Goal: Information Seeking & Learning: Learn about a topic

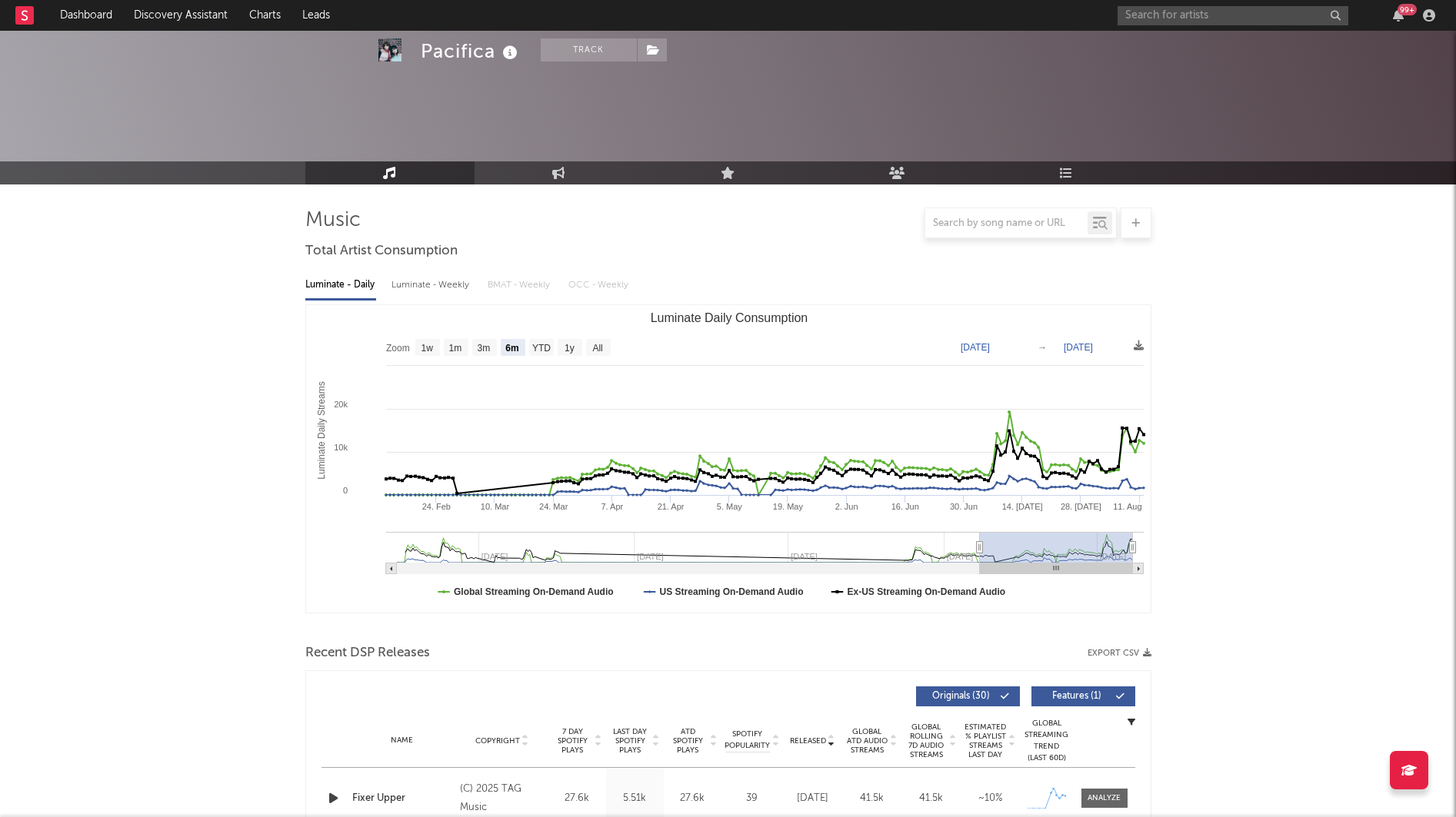
select select "6m"
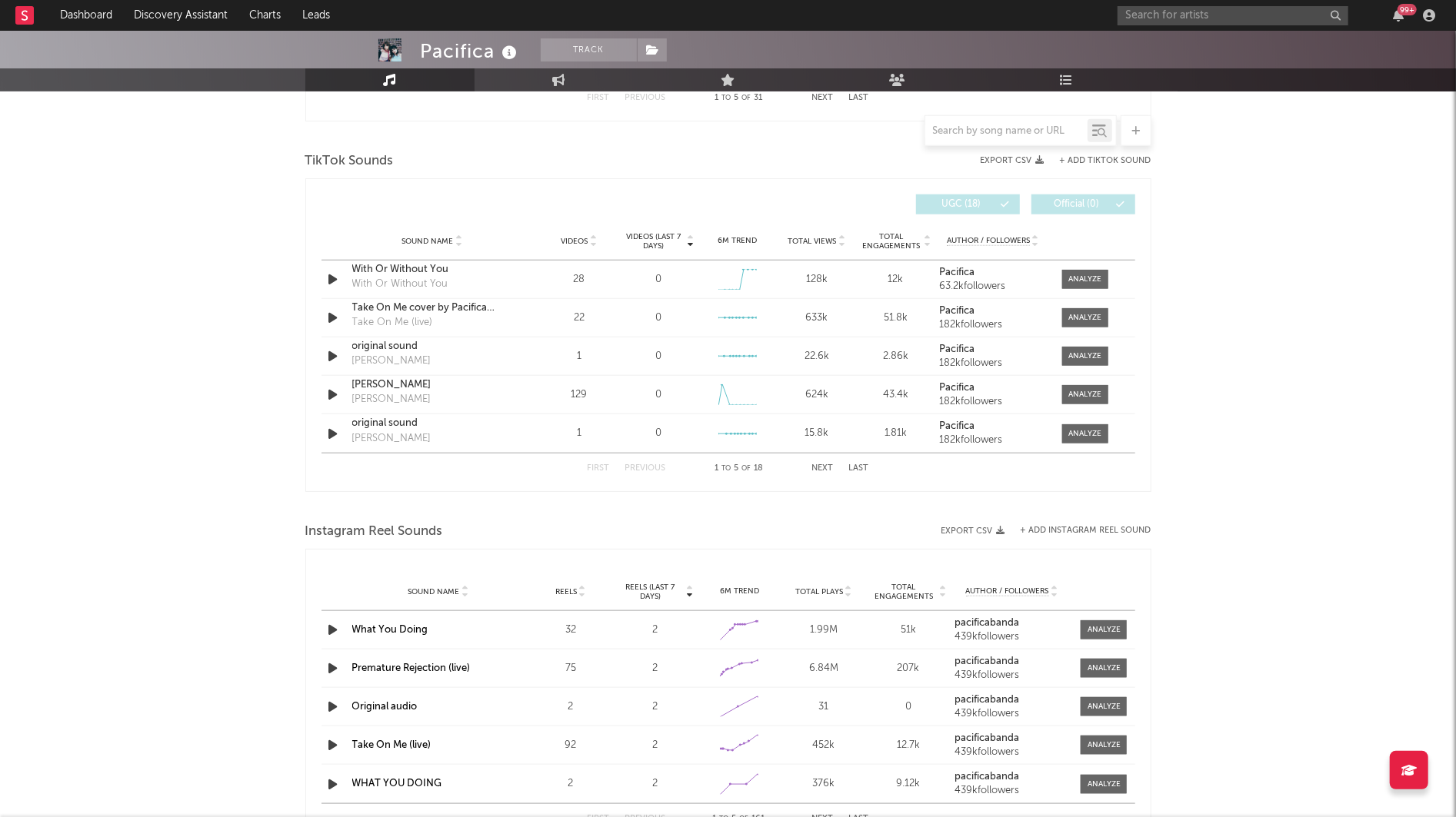
scroll to position [997, 0]
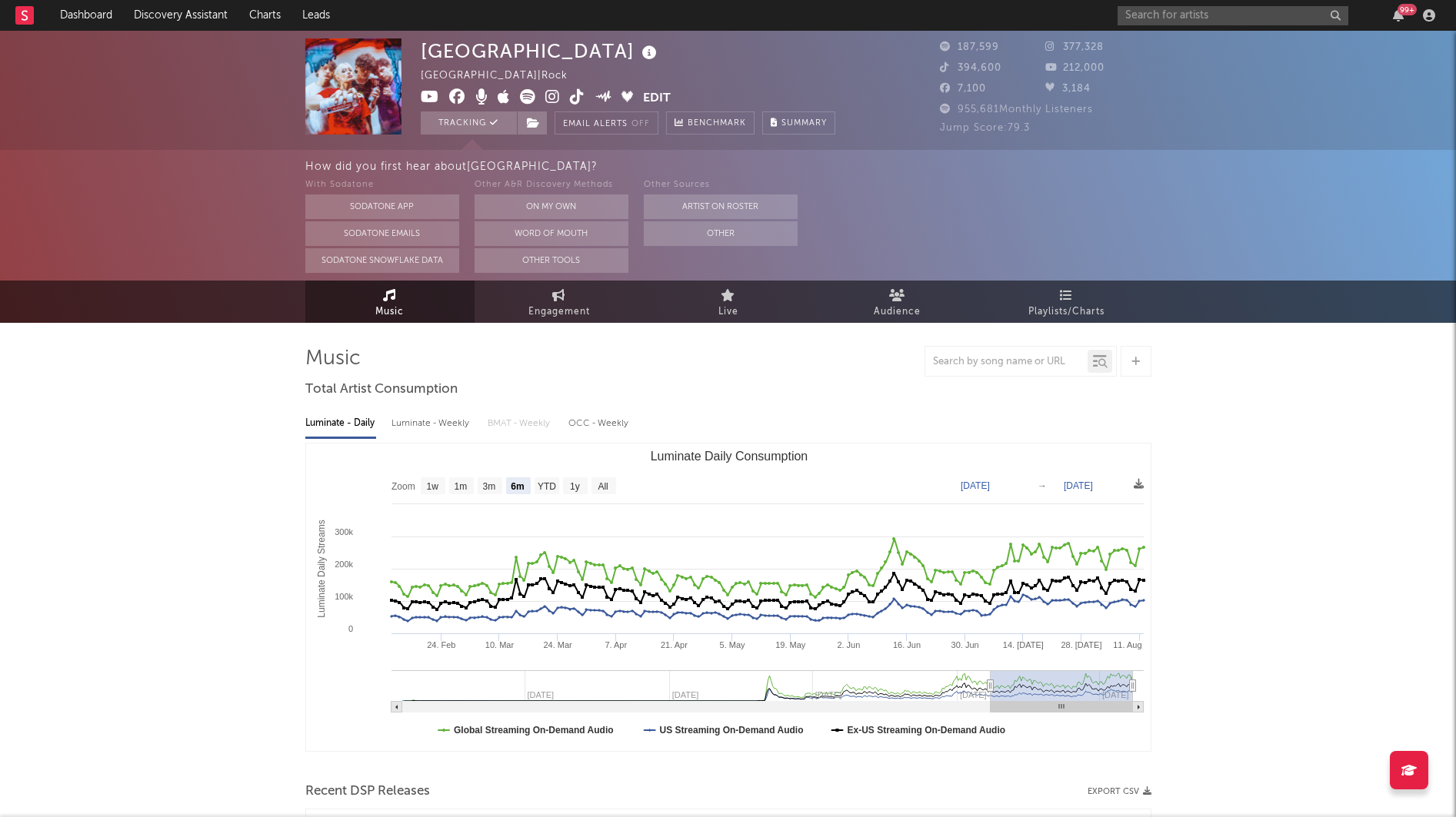
select select "6m"
click at [107, 13] on link "Dashboard" at bounding box center [86, 15] width 74 height 31
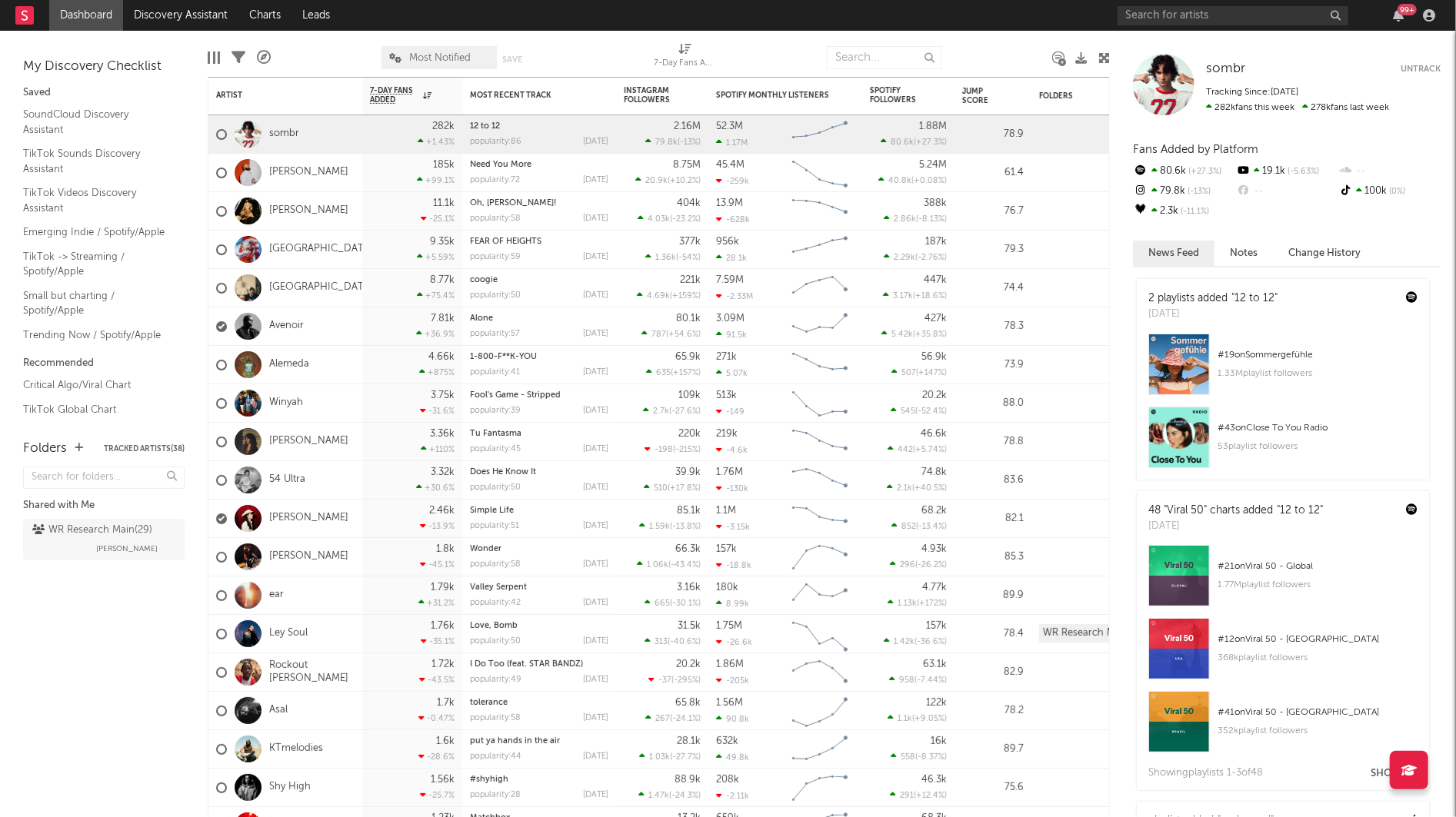
click at [105, 241] on div "SoundCloud Discovery Assistant TikTok Sounds Discovery Assistant TikTok Videos …" at bounding box center [104, 224] width 162 height 245
click at [101, 229] on link "Emerging Indie / Spotify/Apple" at bounding box center [96, 232] width 146 height 17
click at [277, 596] on link "ear" at bounding box center [276, 595] width 14 height 13
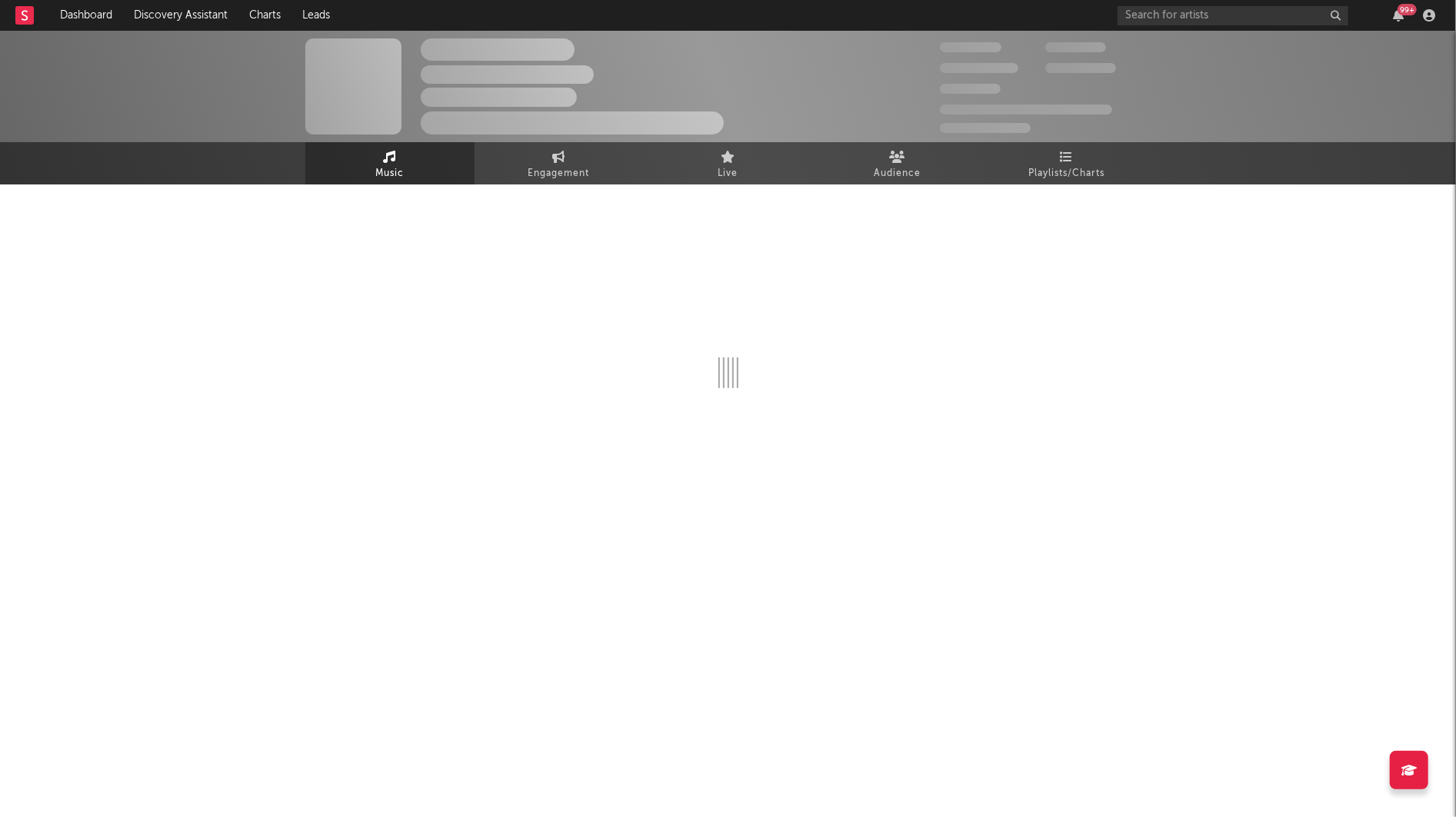
select select "1w"
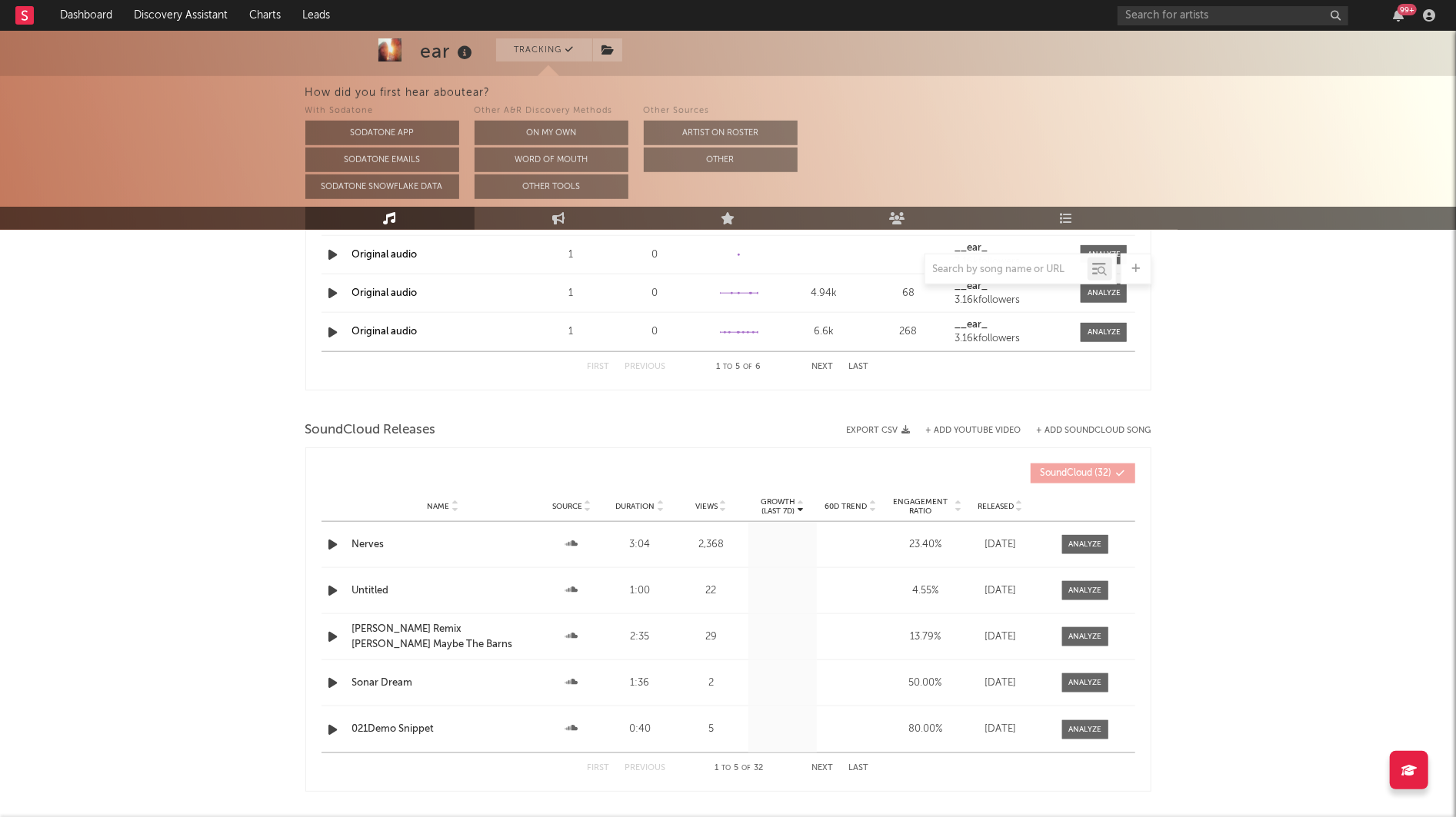
scroll to position [1177, 0]
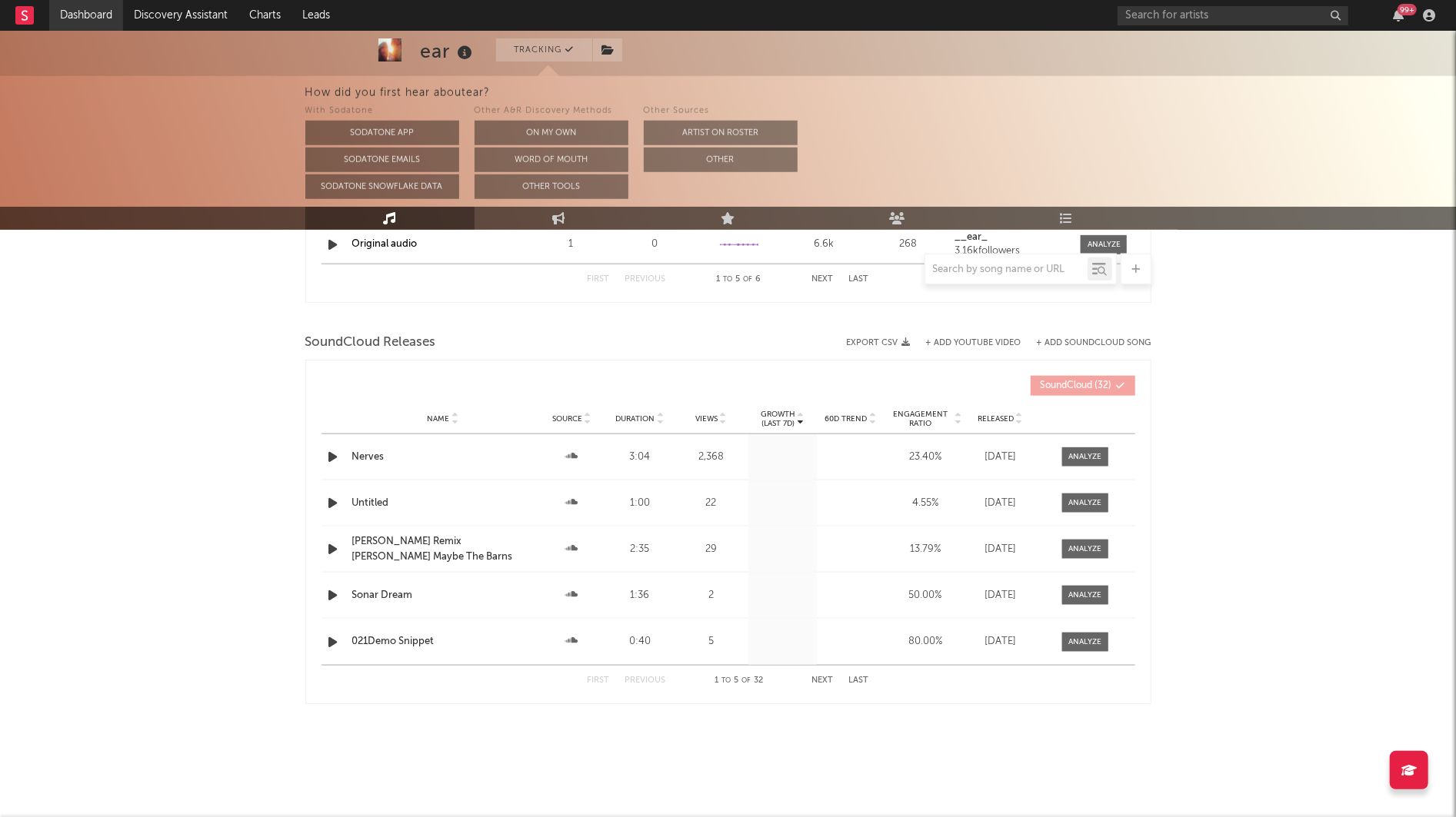
click at [86, 17] on link "Dashboard" at bounding box center [86, 15] width 74 height 31
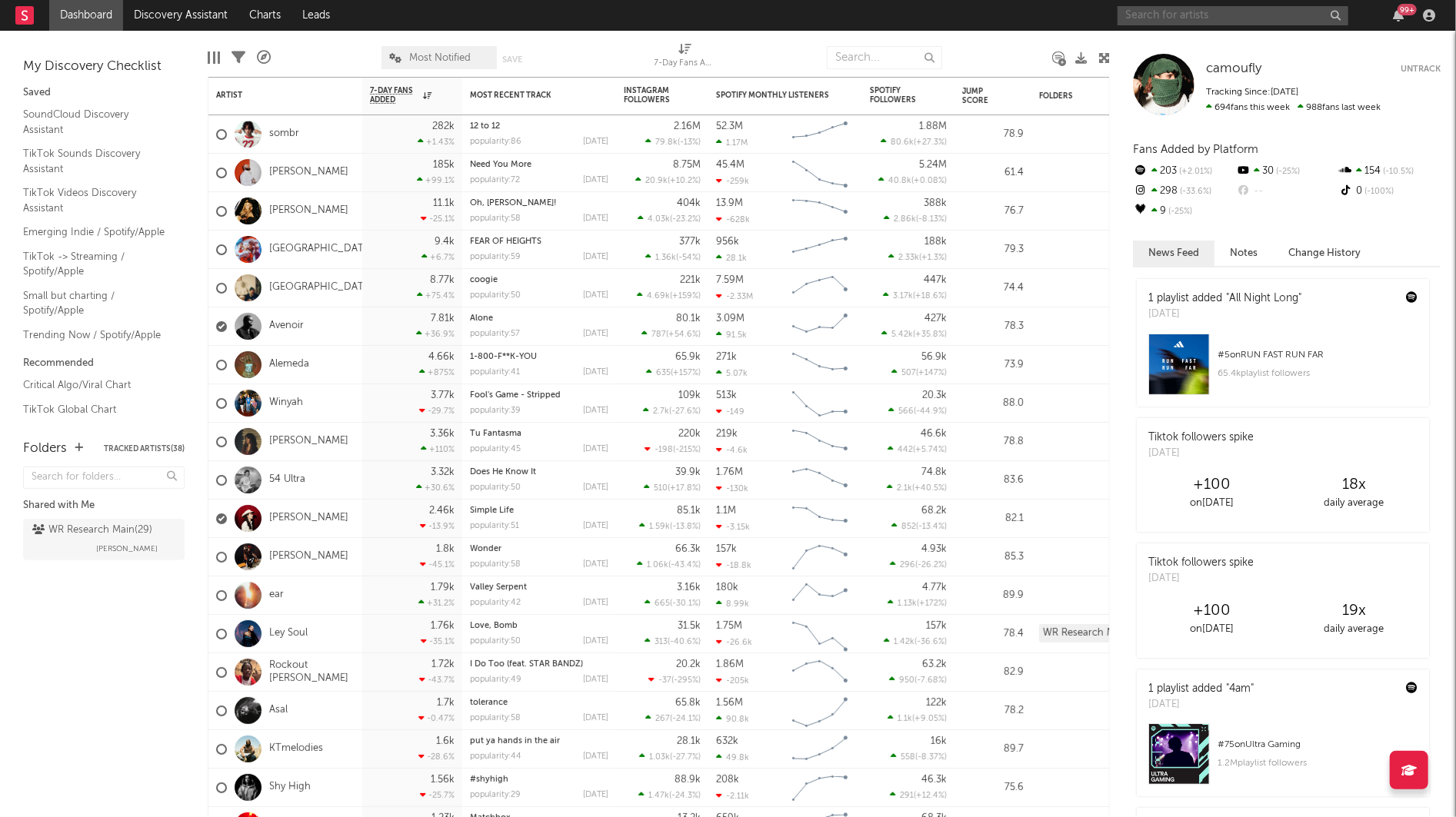
click at [1183, 20] on input "text" at bounding box center [1232, 15] width 230 height 20
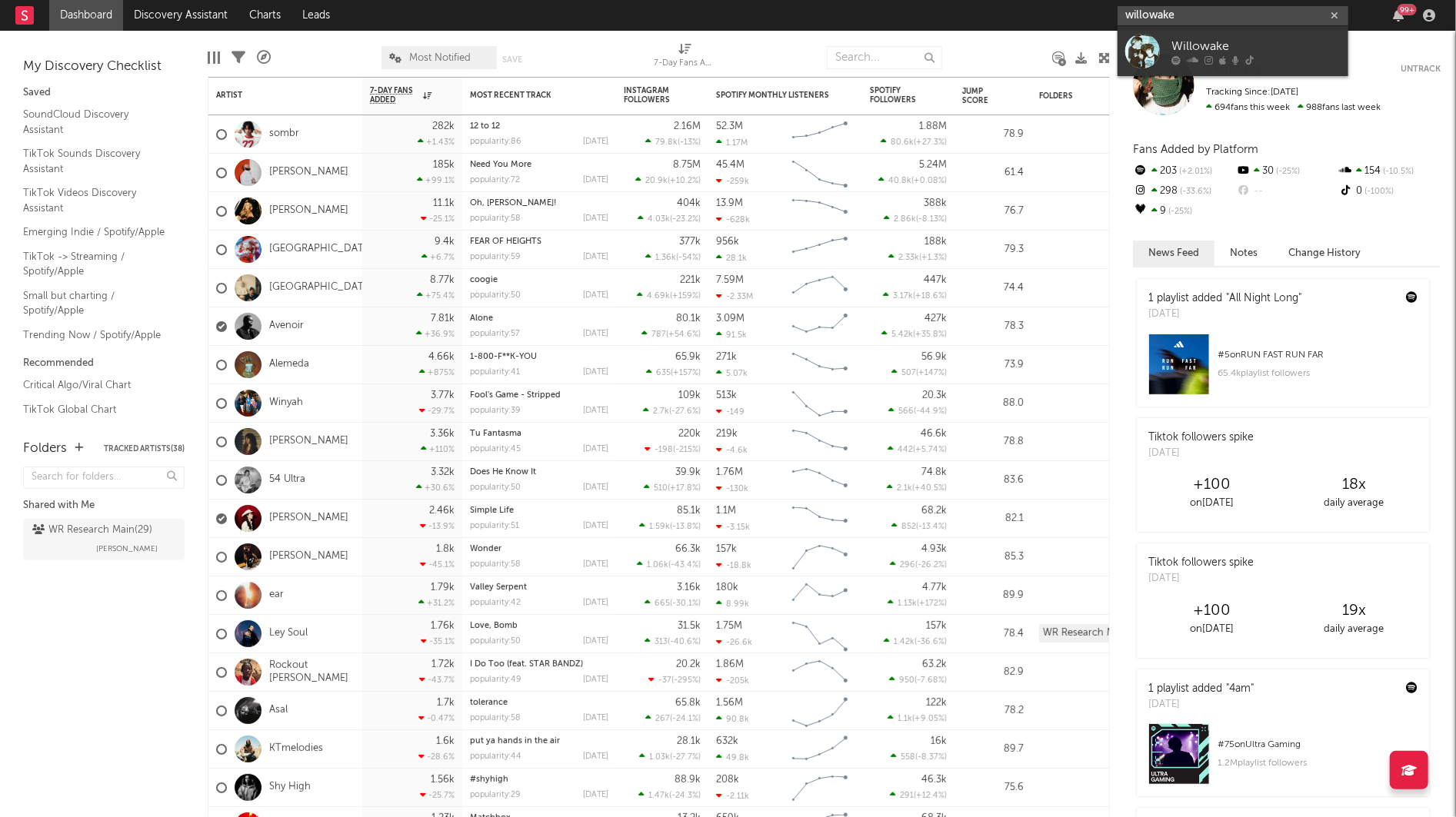
type input "willowake"
click at [1168, 37] on link "Willowake" at bounding box center [1232, 51] width 230 height 50
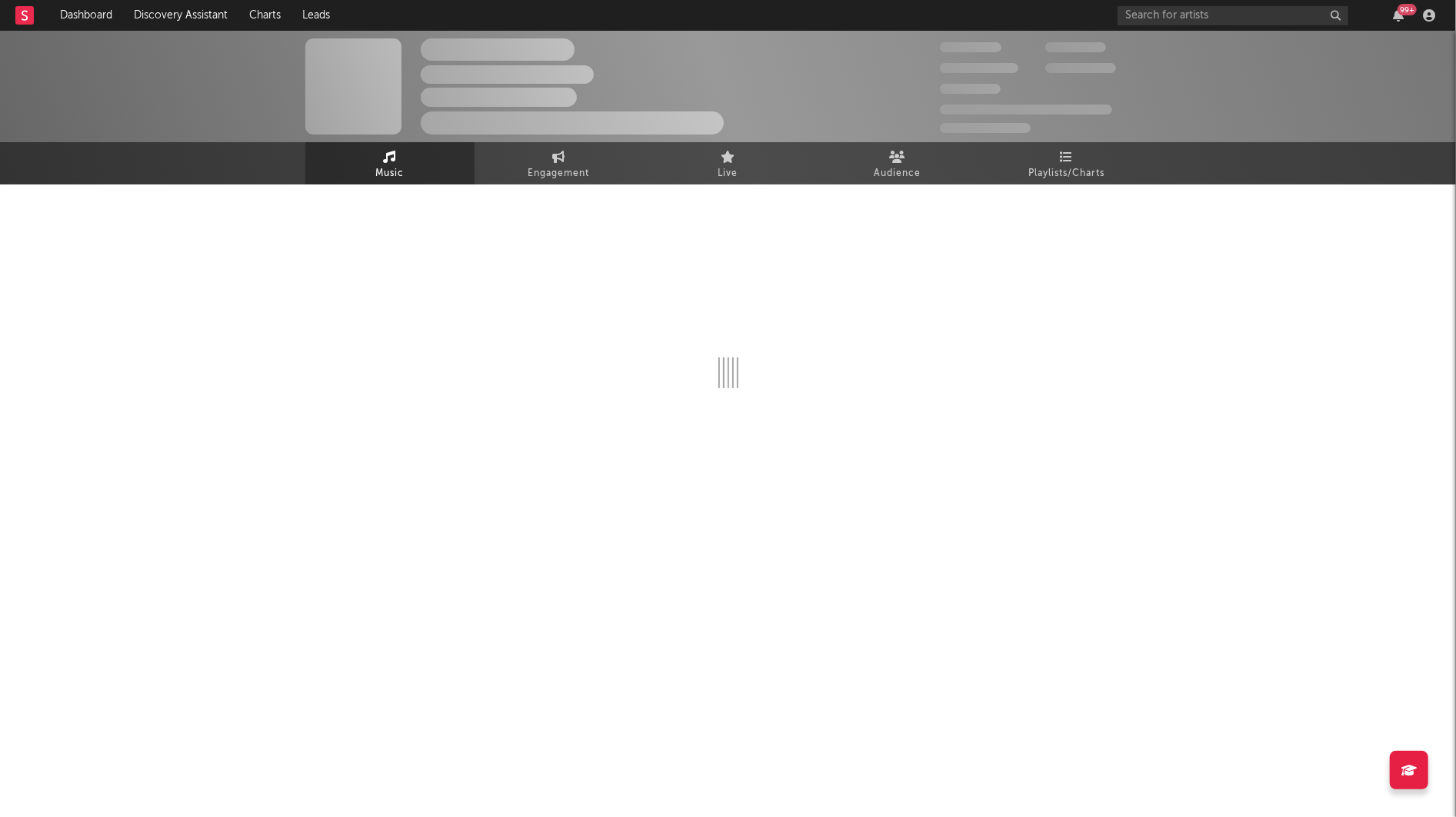
select select "1w"
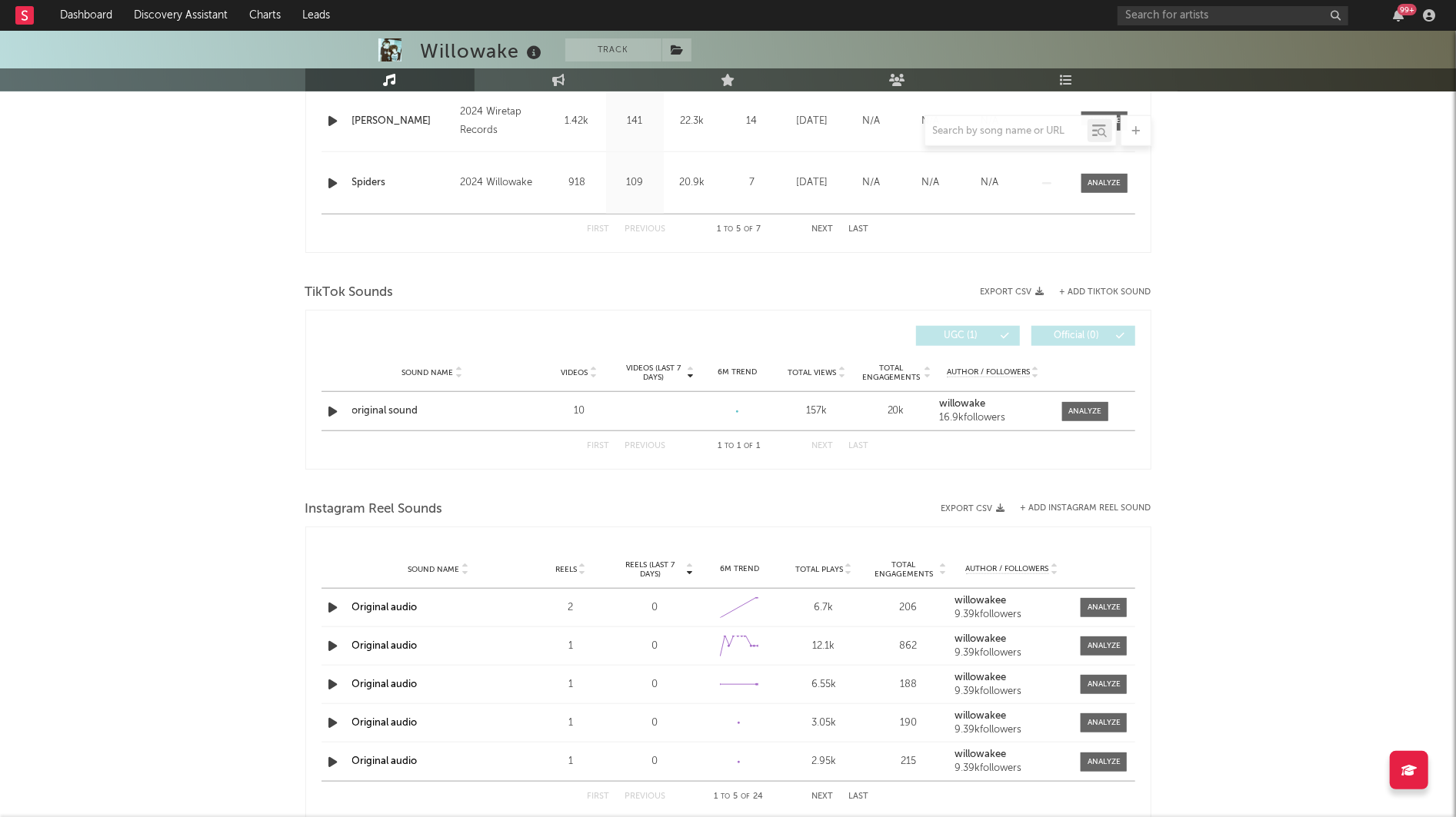
scroll to position [763, 0]
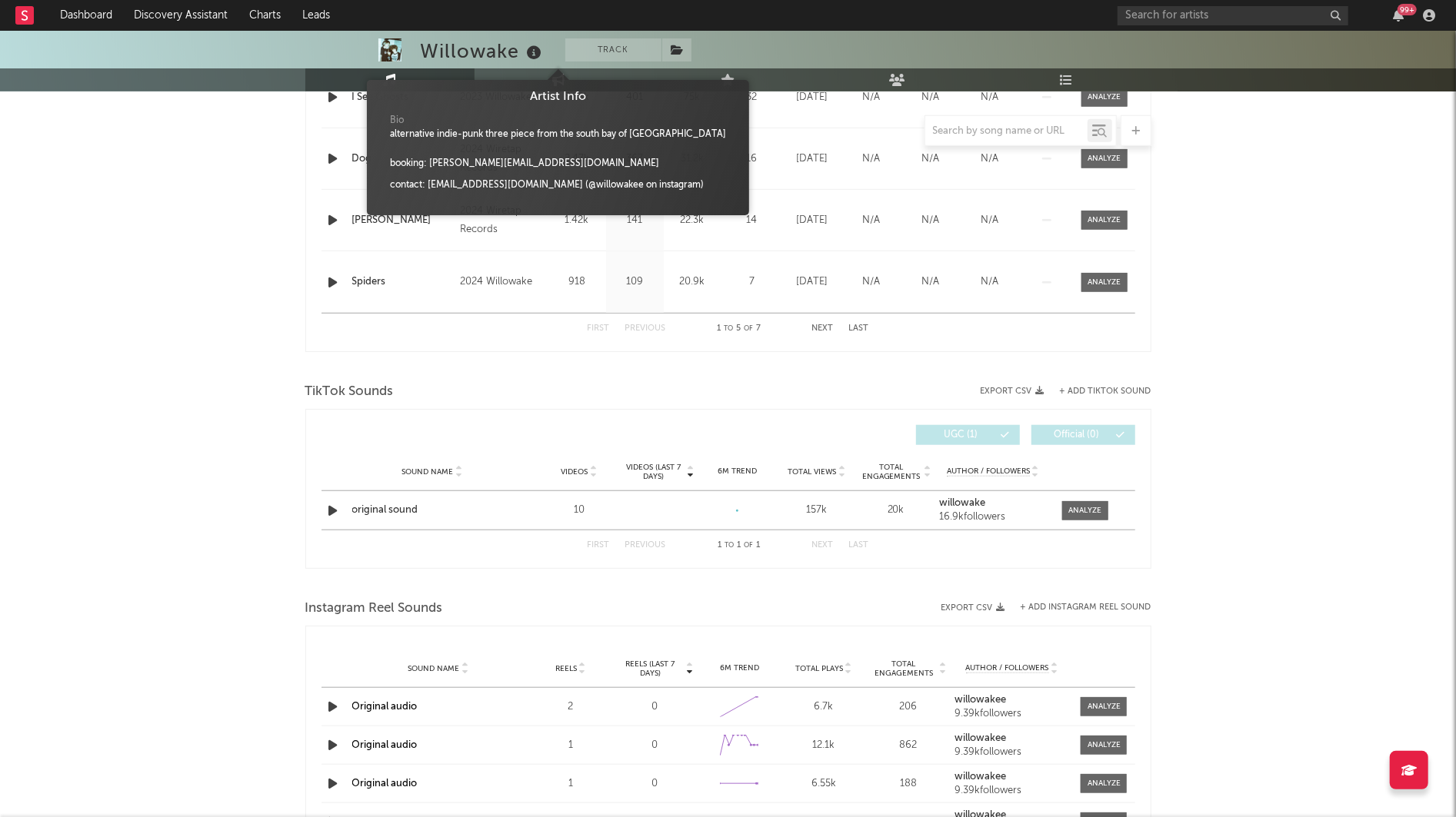
click at [542, 43] on icon at bounding box center [535, 53] width 22 height 21
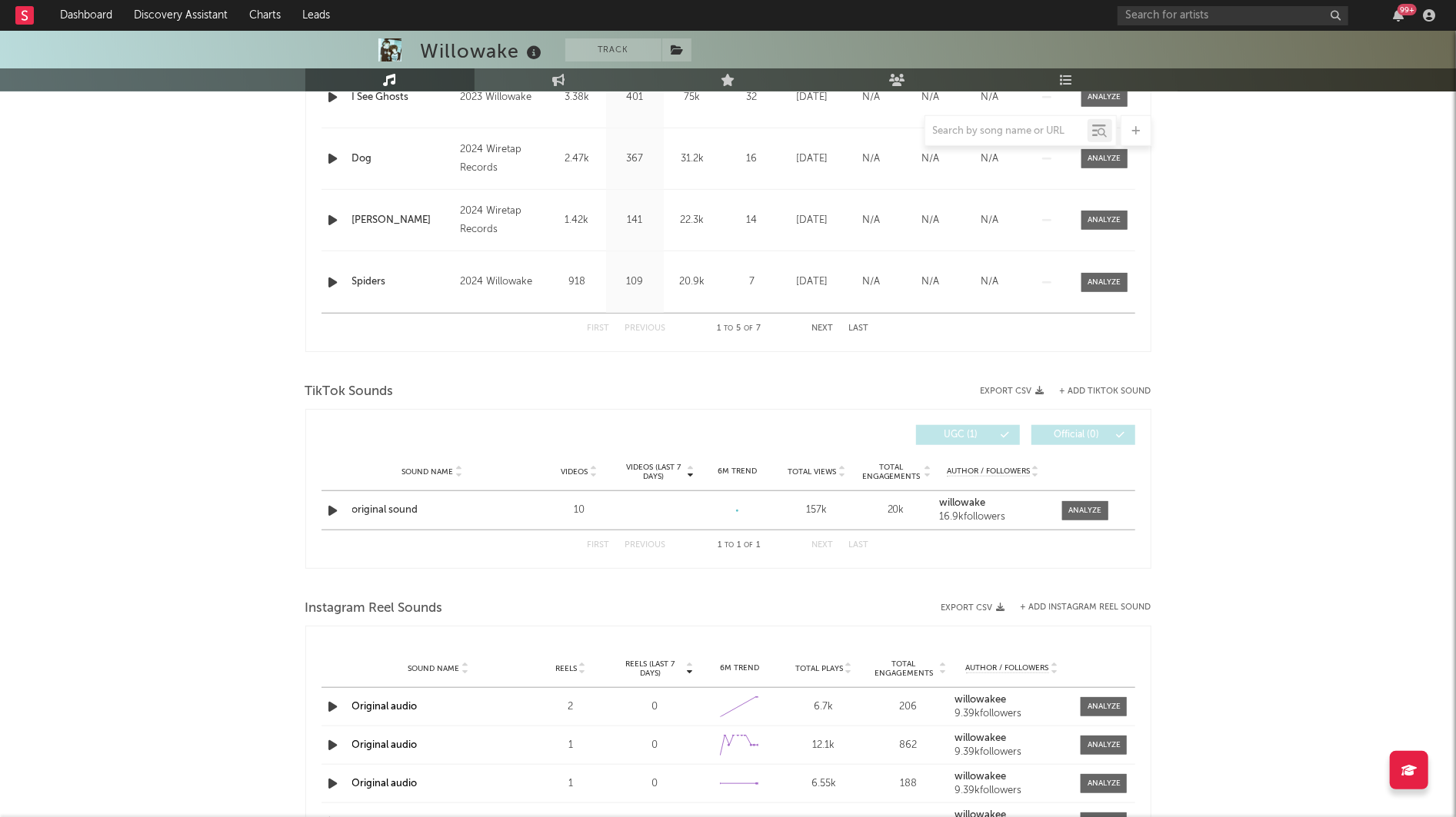
click at [221, 291] on div "Willowake Track [GEOGRAPHIC_DATA] | Alternative Edit Track Benchmark Summary 2,…" at bounding box center [728, 282] width 1456 height 2029
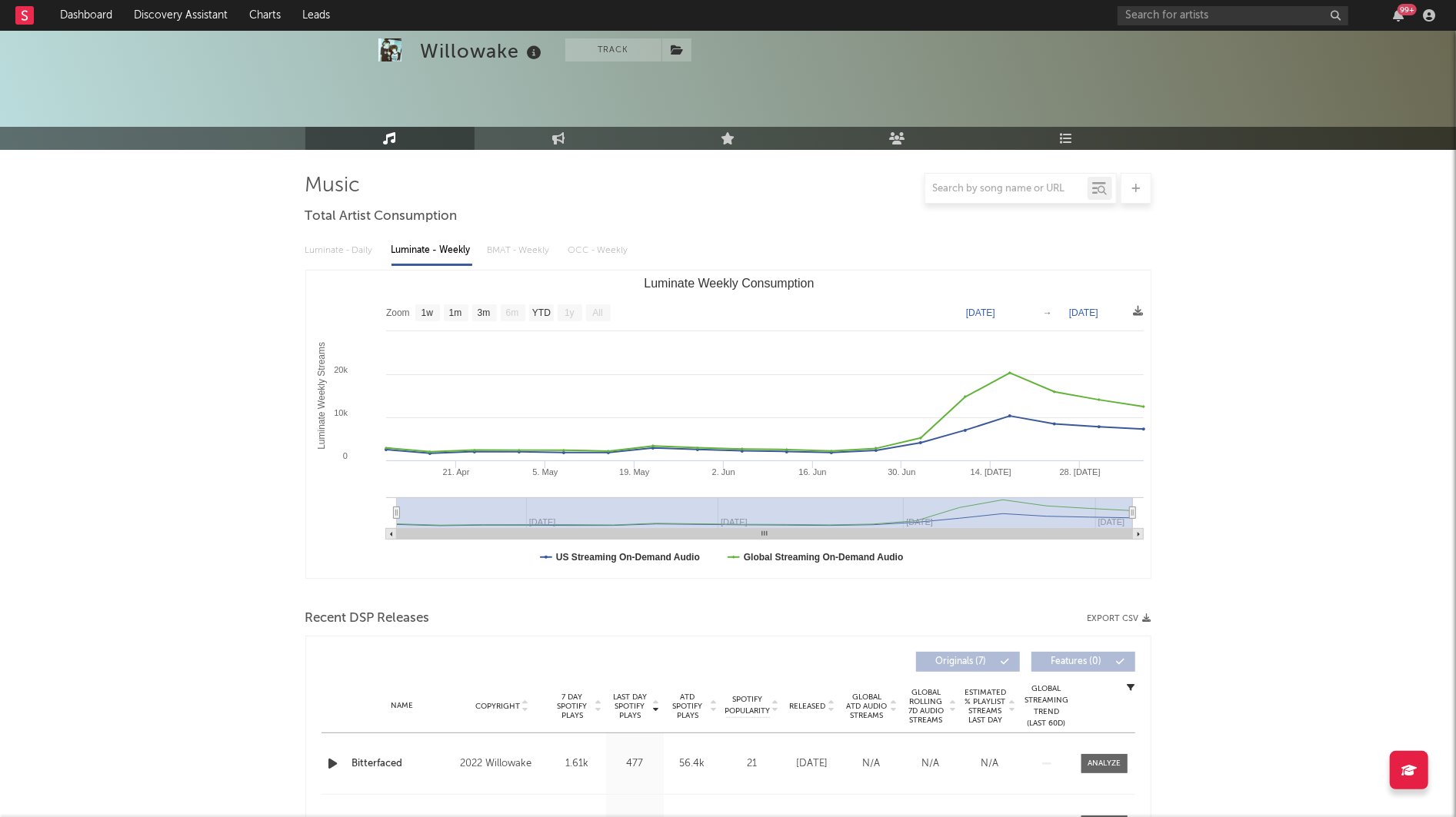
scroll to position [0, 0]
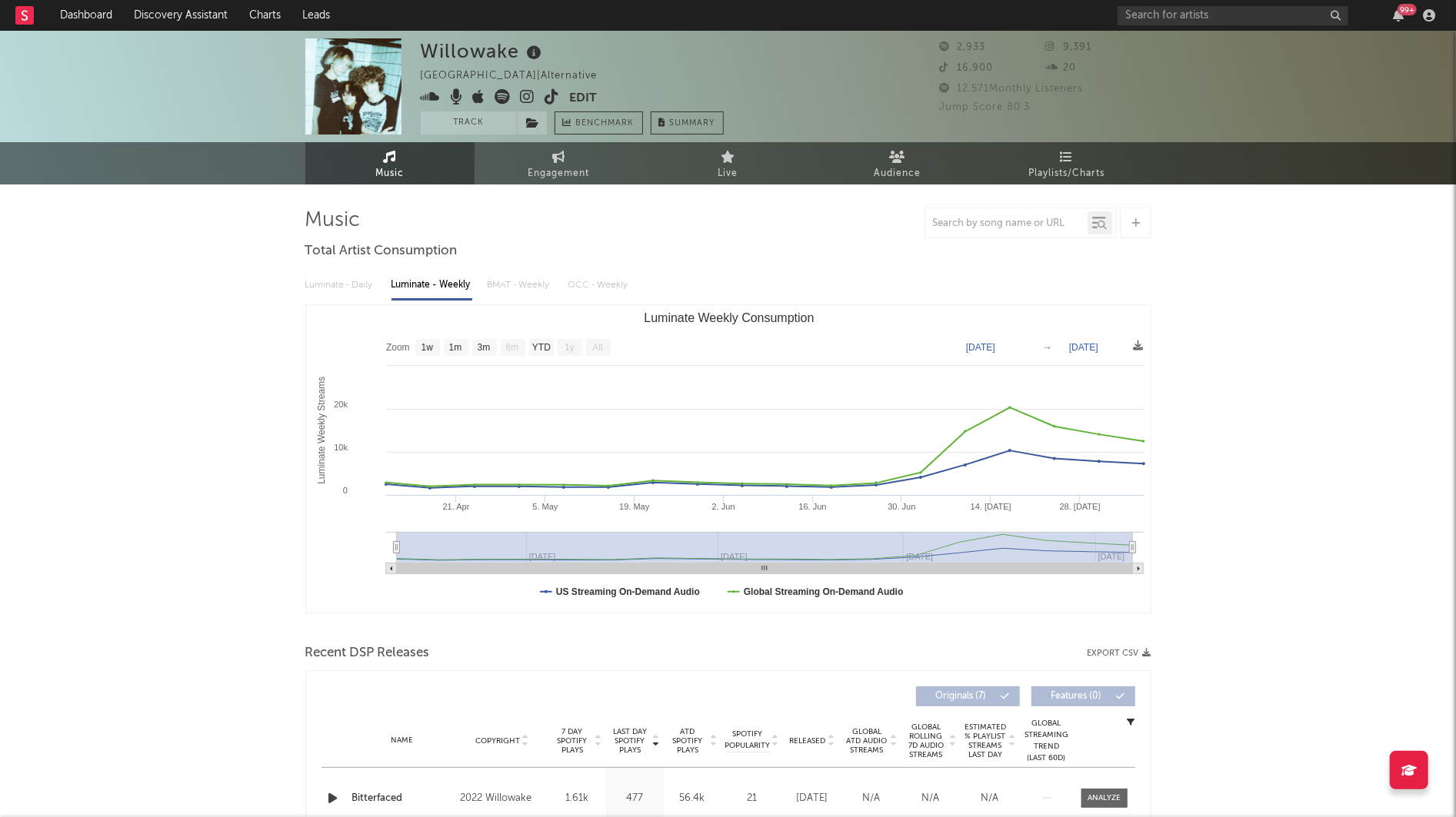
click at [548, 99] on icon at bounding box center [552, 97] width 14 height 15
click at [113, 18] on link "Dashboard" at bounding box center [86, 15] width 74 height 31
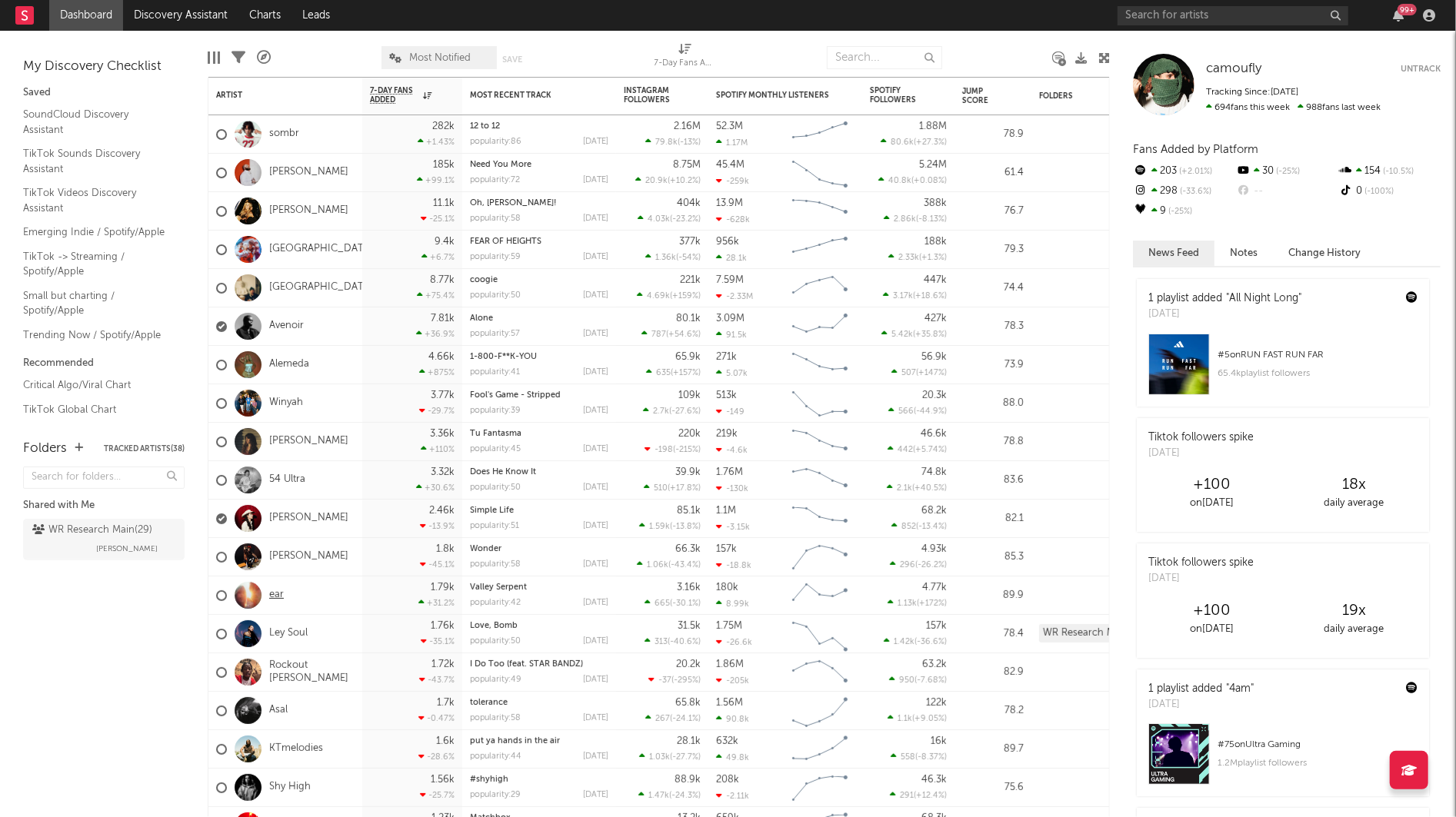
click at [270, 598] on link "ear" at bounding box center [276, 595] width 14 height 13
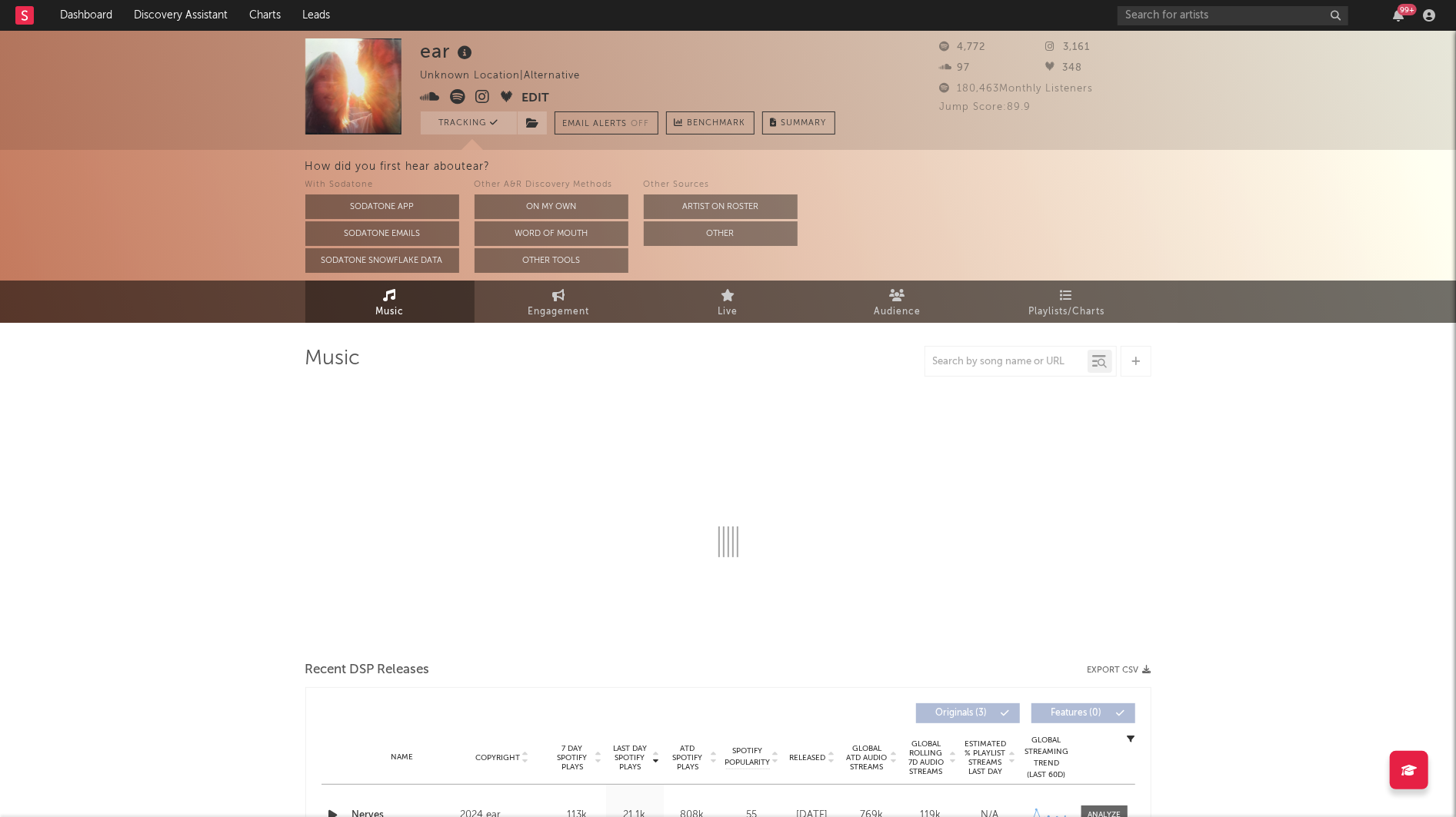
select select "1w"
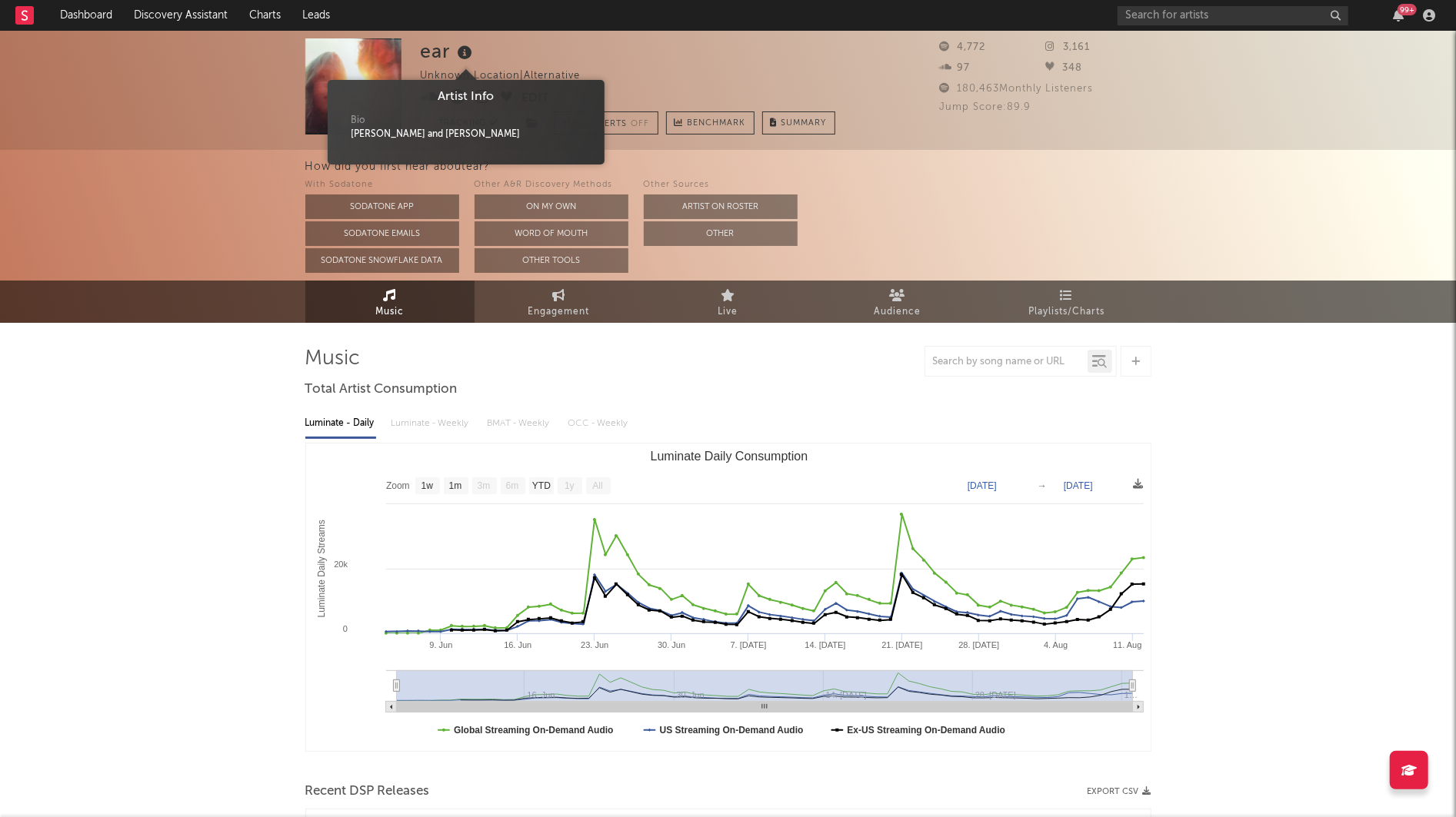
click at [470, 48] on icon at bounding box center [465, 53] width 22 height 21
click at [215, 190] on div "How did you first hear about ear ? With Sodatone Sodatone App Sodatone Emails S…" at bounding box center [728, 215] width 1456 height 131
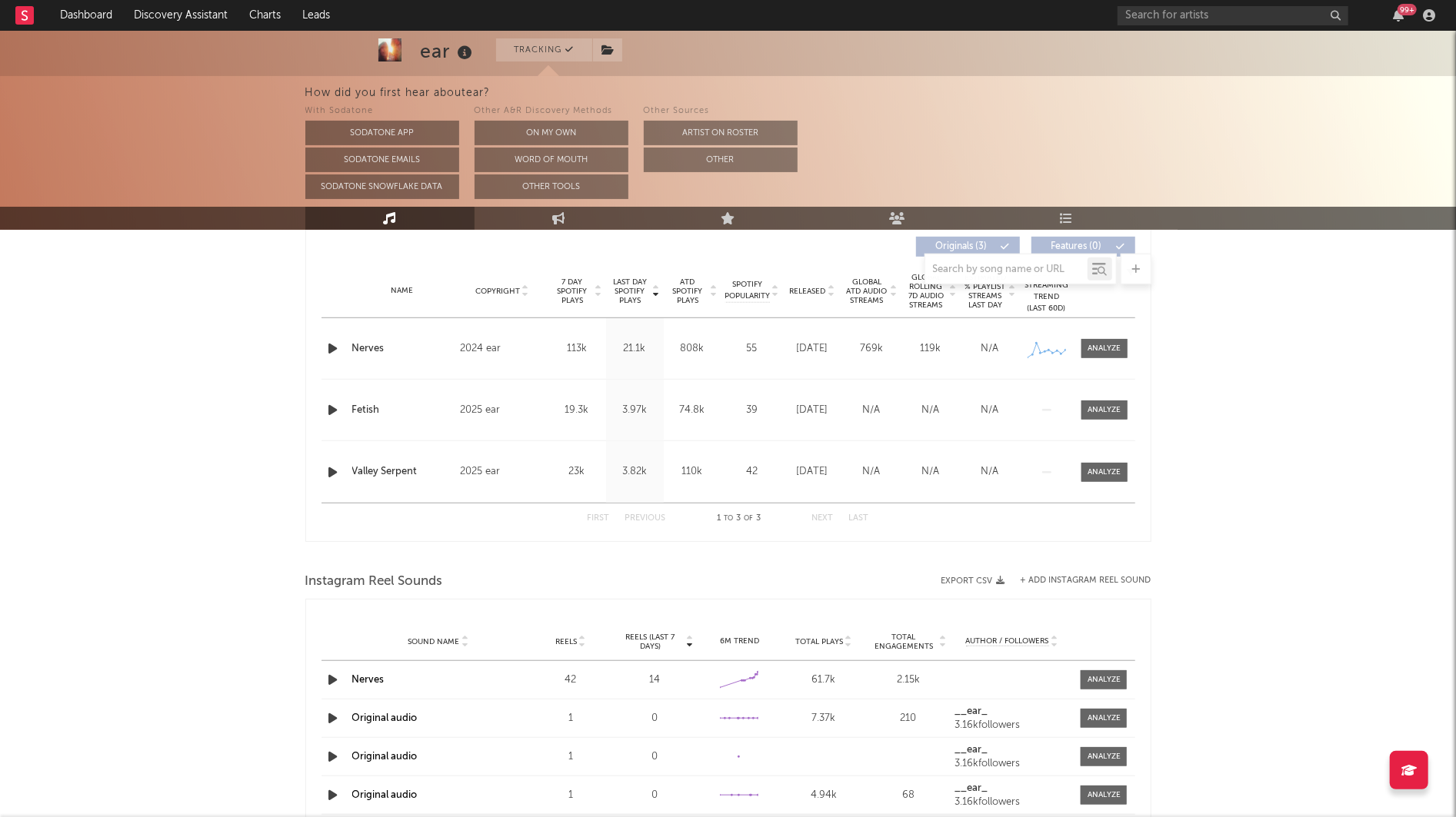
scroll to position [594, 0]
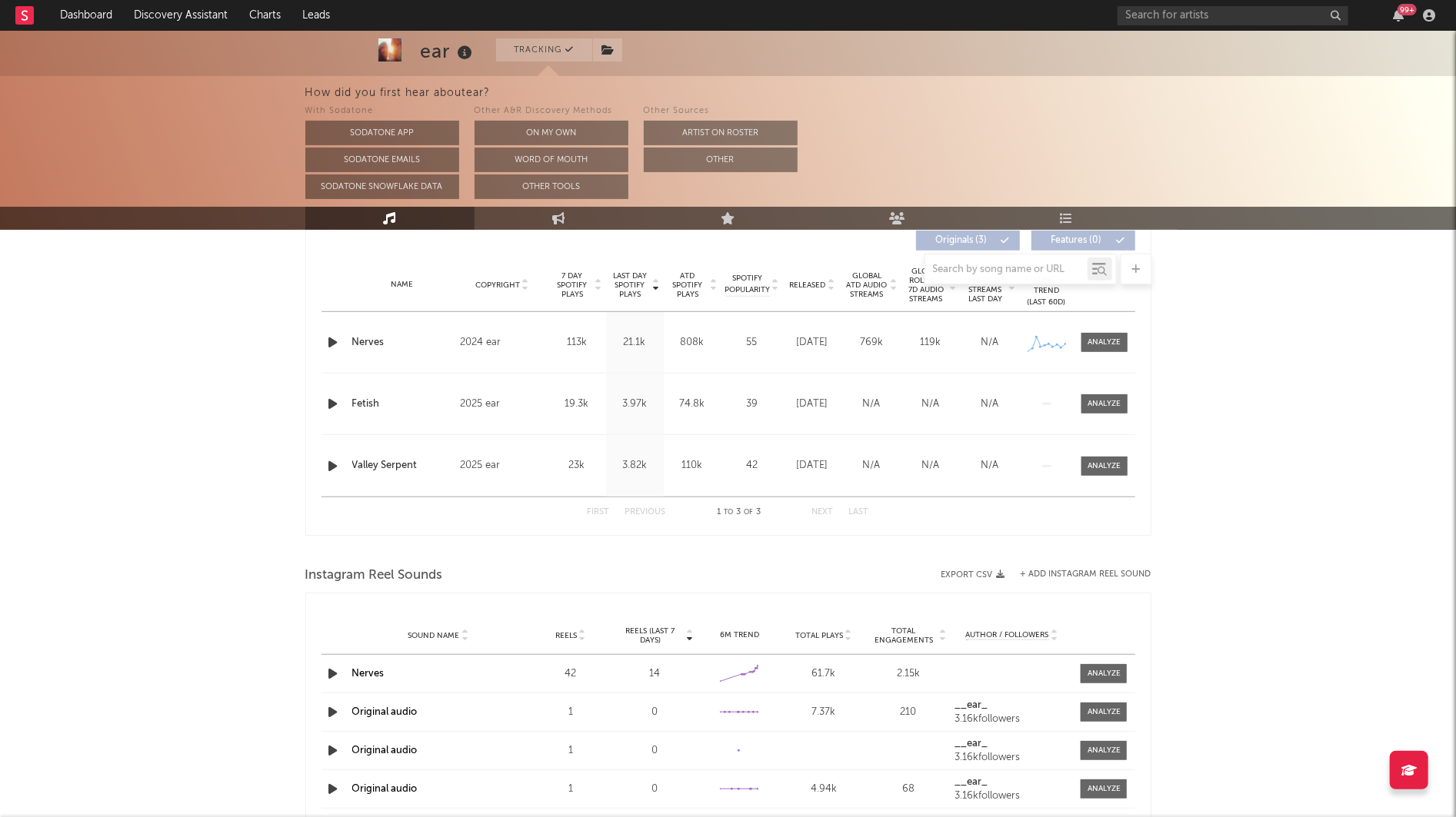
click at [330, 343] on icon "button" at bounding box center [333, 343] width 16 height 20
click at [809, 283] on div at bounding box center [728, 269] width 846 height 31
click at [806, 285] on span "Released" at bounding box center [808, 285] width 36 height 9
click at [329, 340] on icon "button" at bounding box center [333, 343] width 16 height 20
click at [680, 798] on div at bounding box center [728, 798] width 192 height 4
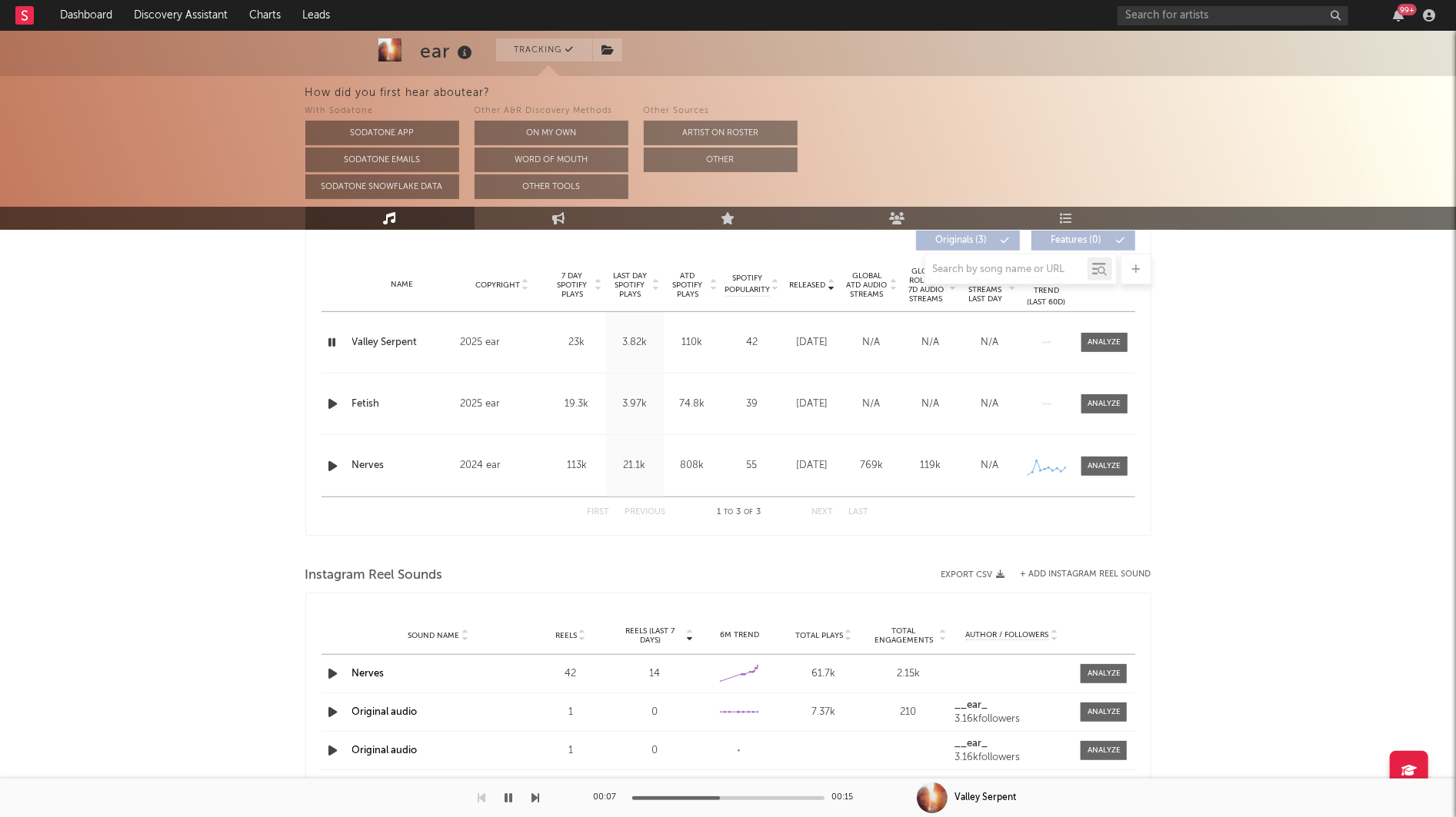
click at [719, 798] on div at bounding box center [728, 798] width 192 height 4
click at [751, 798] on div at bounding box center [728, 798] width 192 height 4
click at [814, 799] on div "00:10 00:15" at bounding box center [728, 797] width 269 height 38
click at [320, 461] on div "Released Copyright 7 Day Spotify Plays Last Day Spotify Plays ATD Spotify Plays…" at bounding box center [728, 375] width 846 height 321
click at [332, 461] on icon "button" at bounding box center [333, 466] width 16 height 20
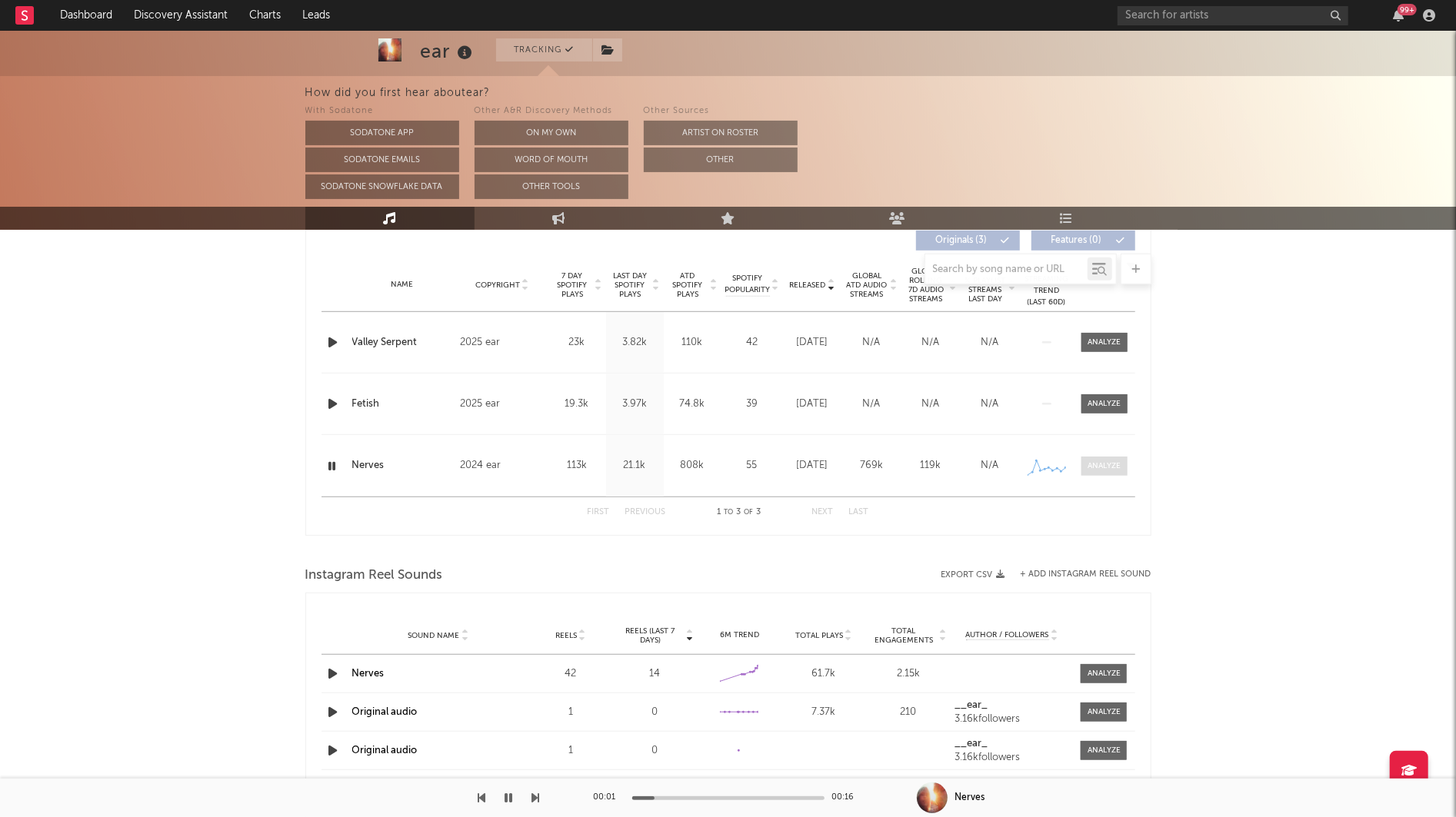
click at [1101, 463] on div at bounding box center [1104, 467] width 33 height 12
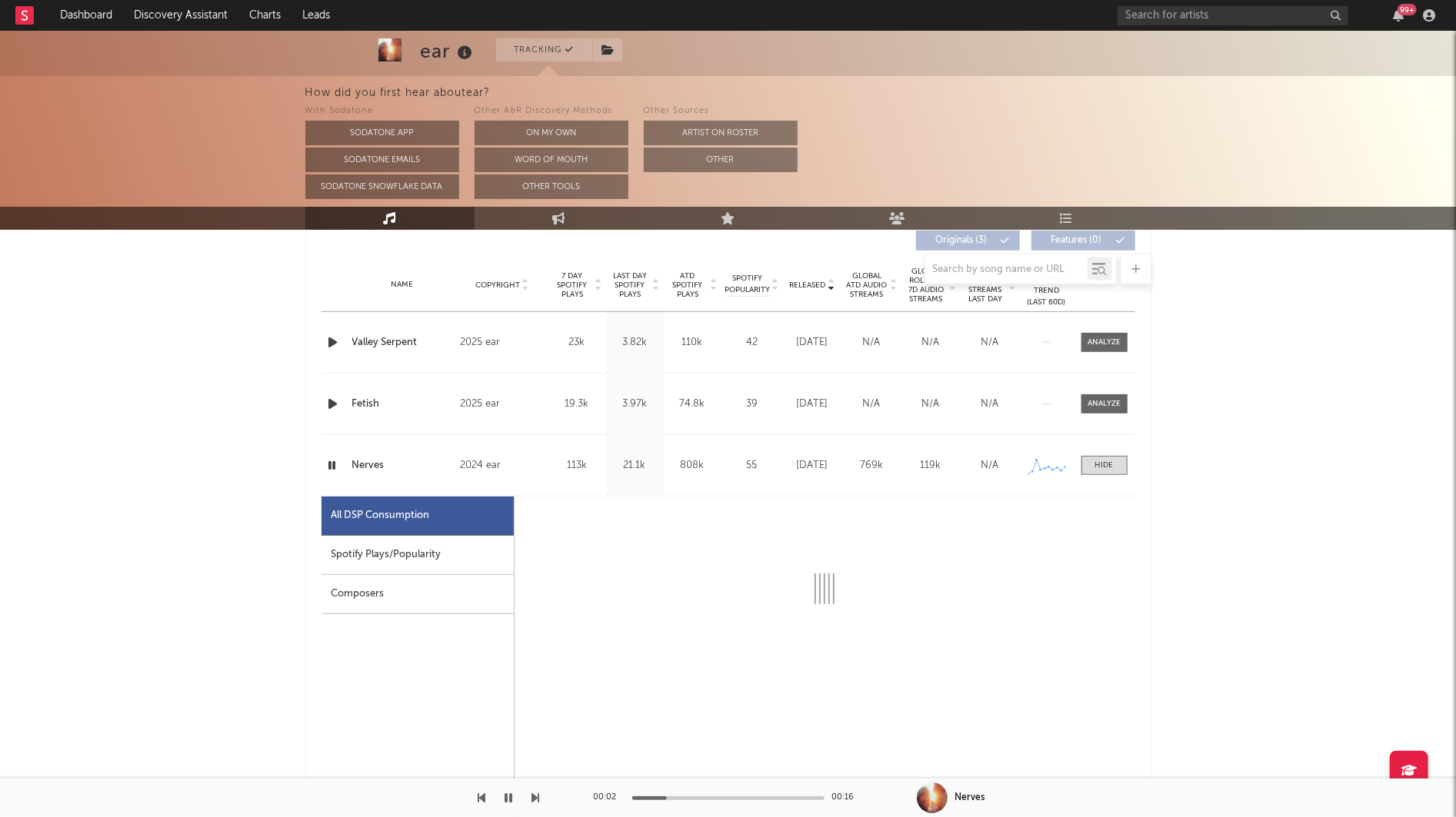
scroll to position [702, 0]
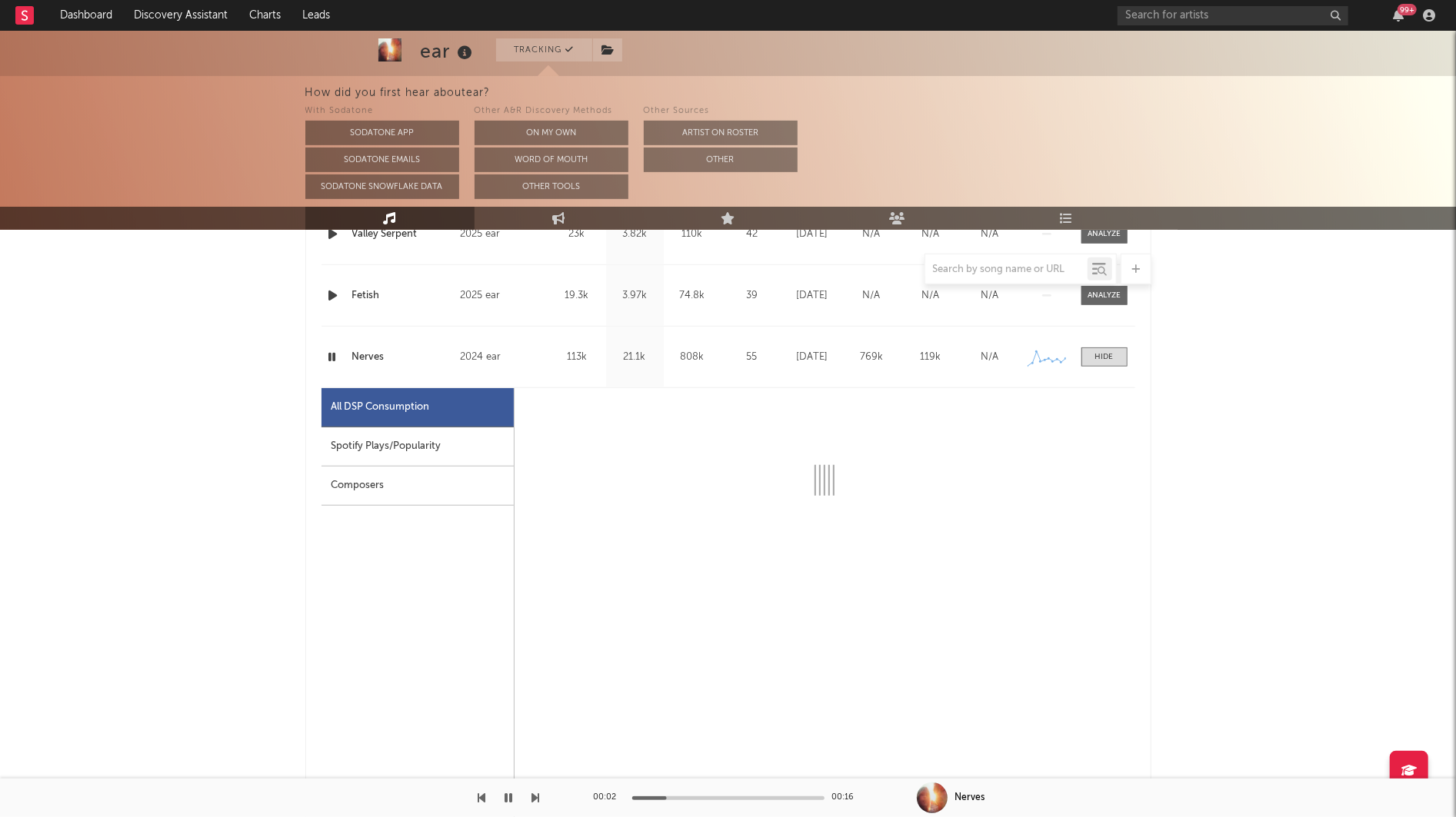
select select "1w"
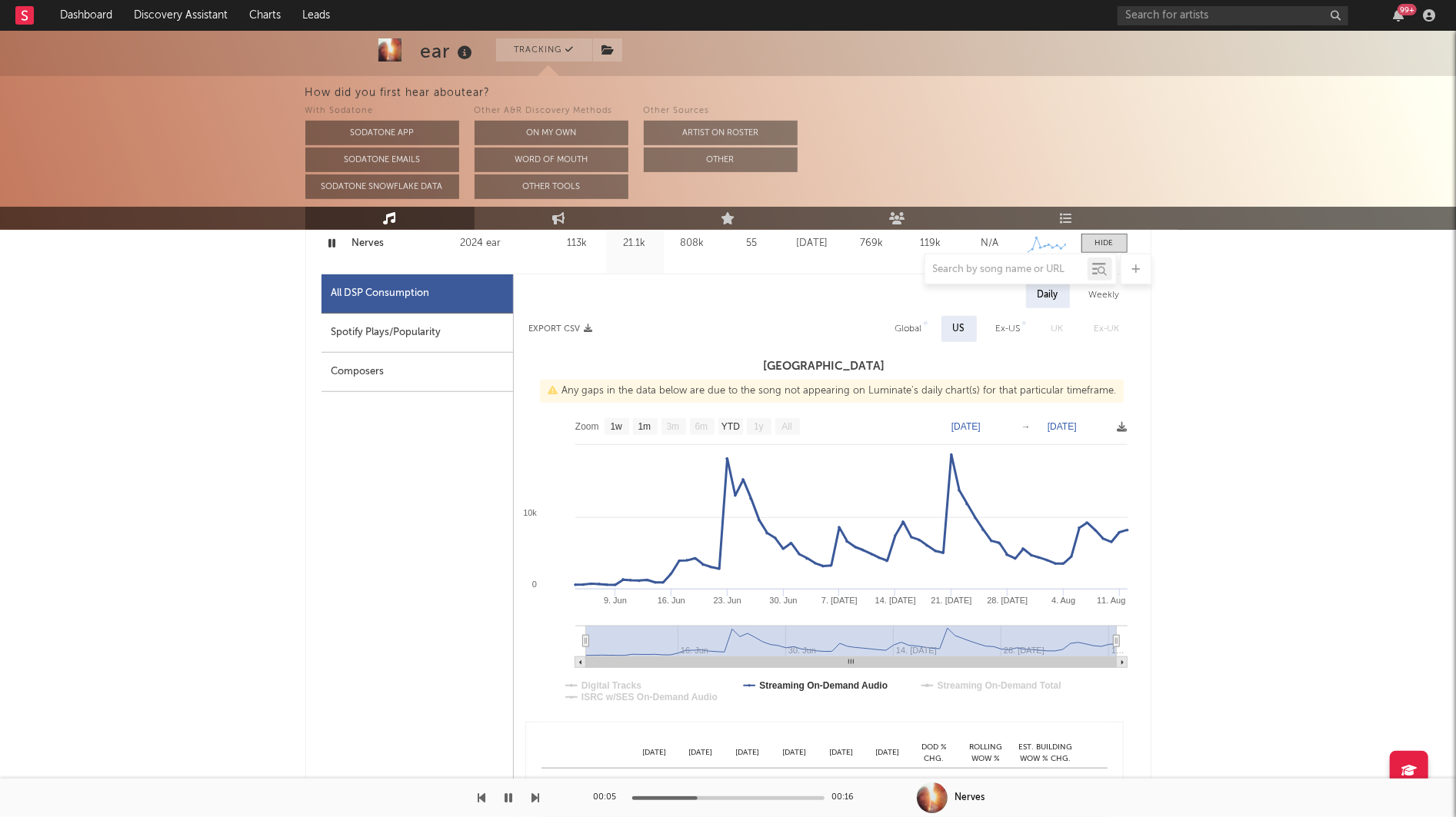
scroll to position [797, 0]
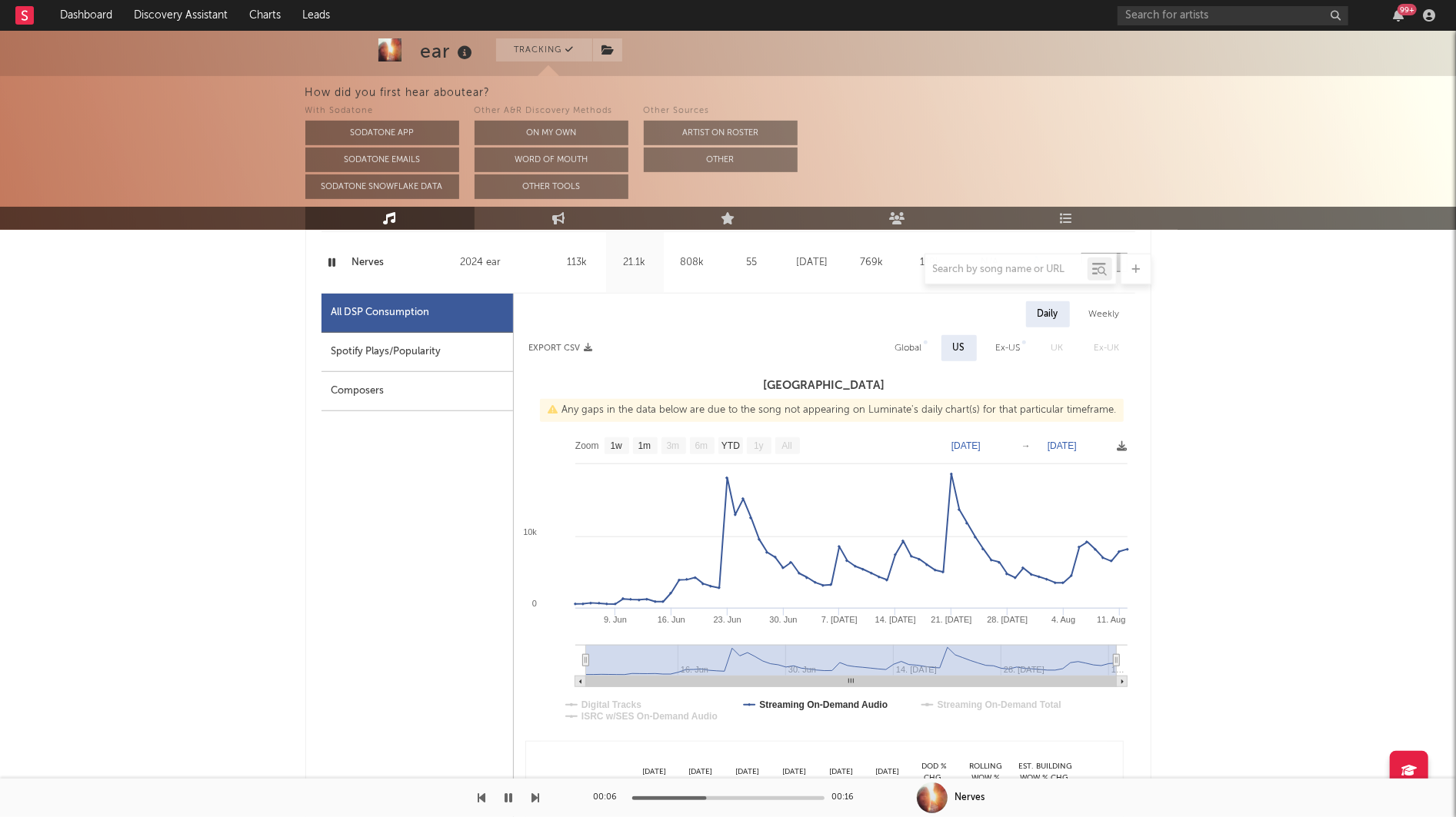
click at [905, 349] on div "Global" at bounding box center [909, 349] width 27 height 19
select select "1w"
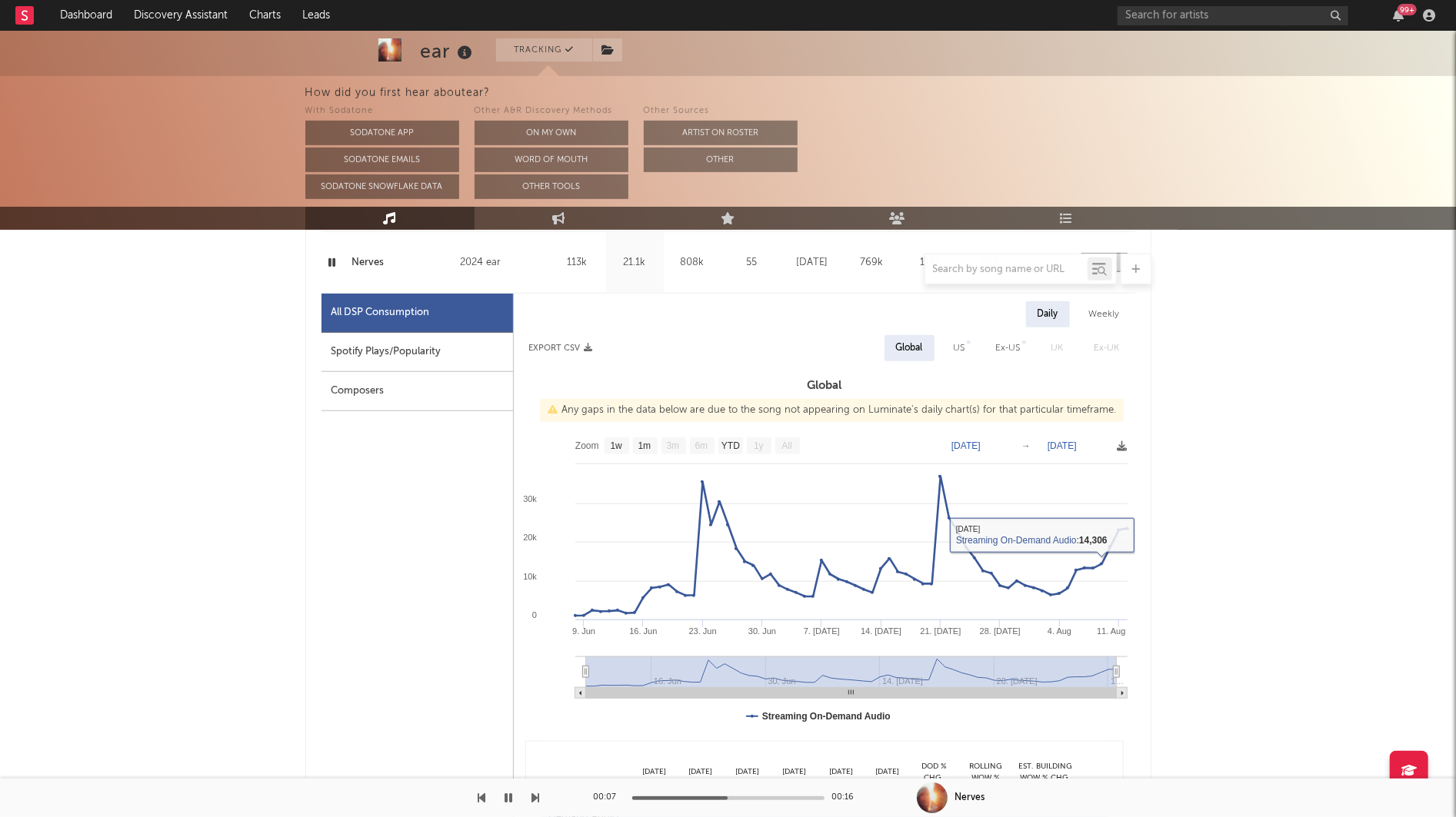
click at [955, 336] on div "US" at bounding box center [959, 348] width 35 height 26
select select "1w"
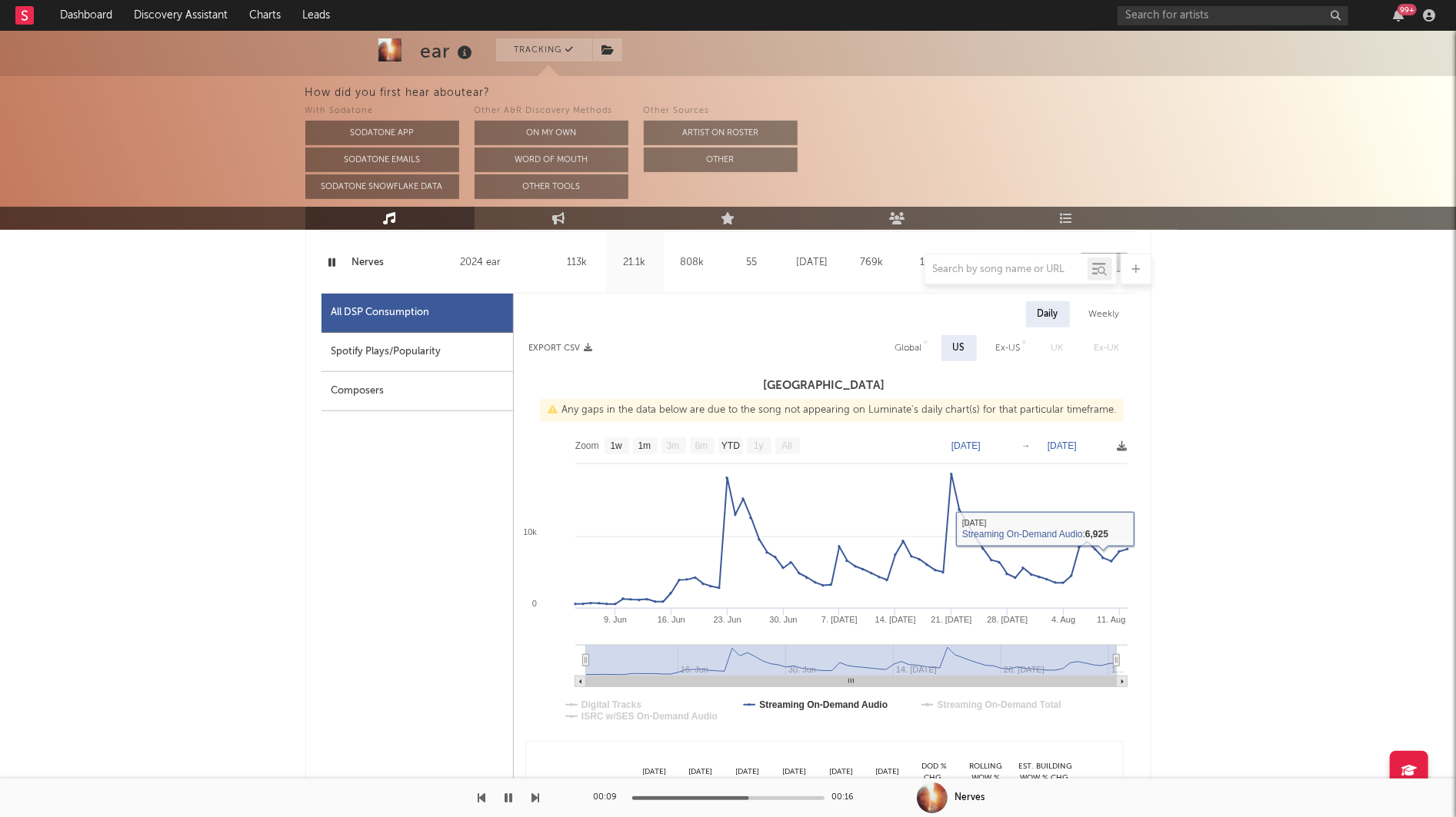
click at [1004, 340] on div "Ex-US" at bounding box center [1008, 349] width 25 height 19
select select "1w"
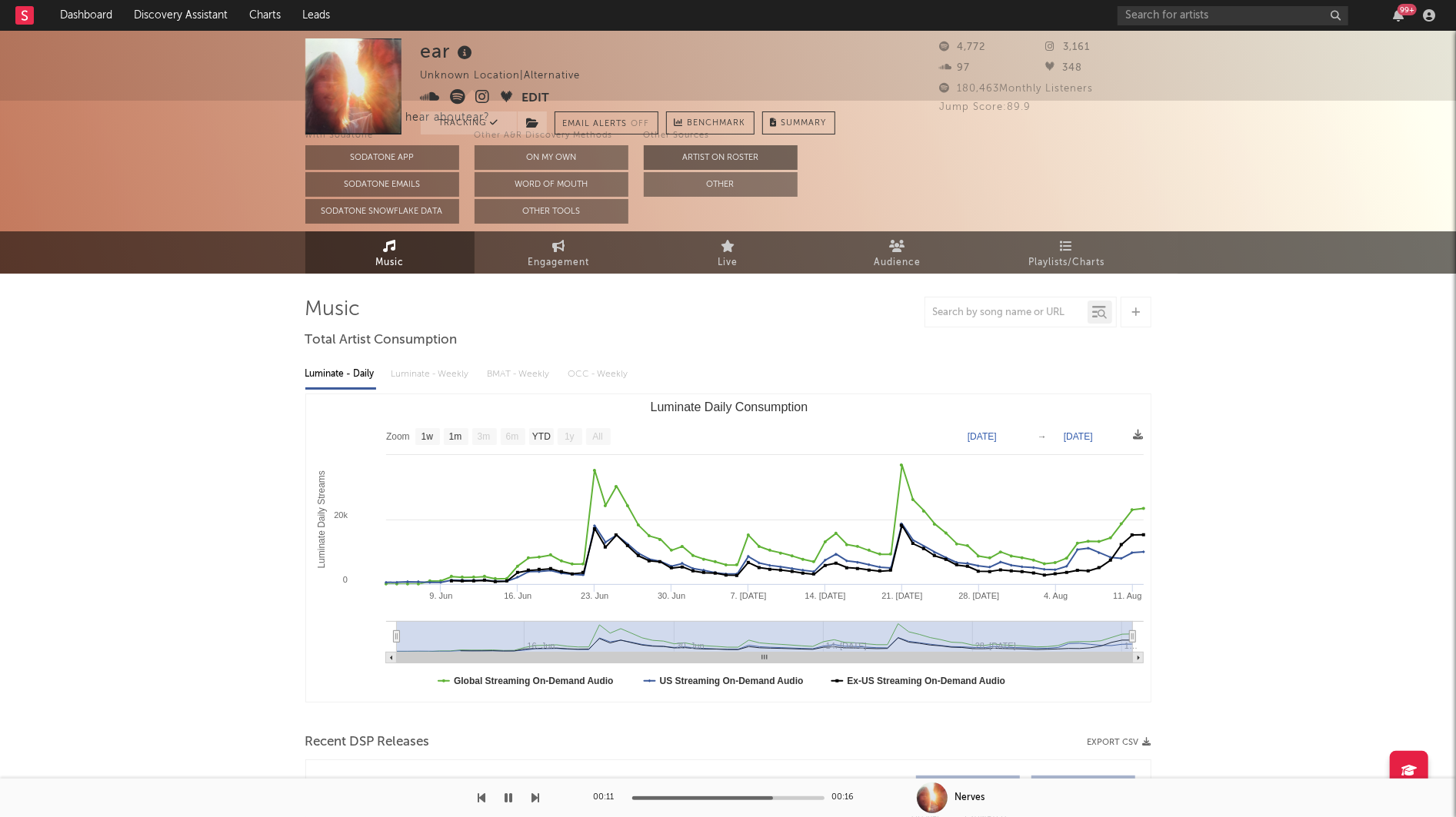
scroll to position [0, 0]
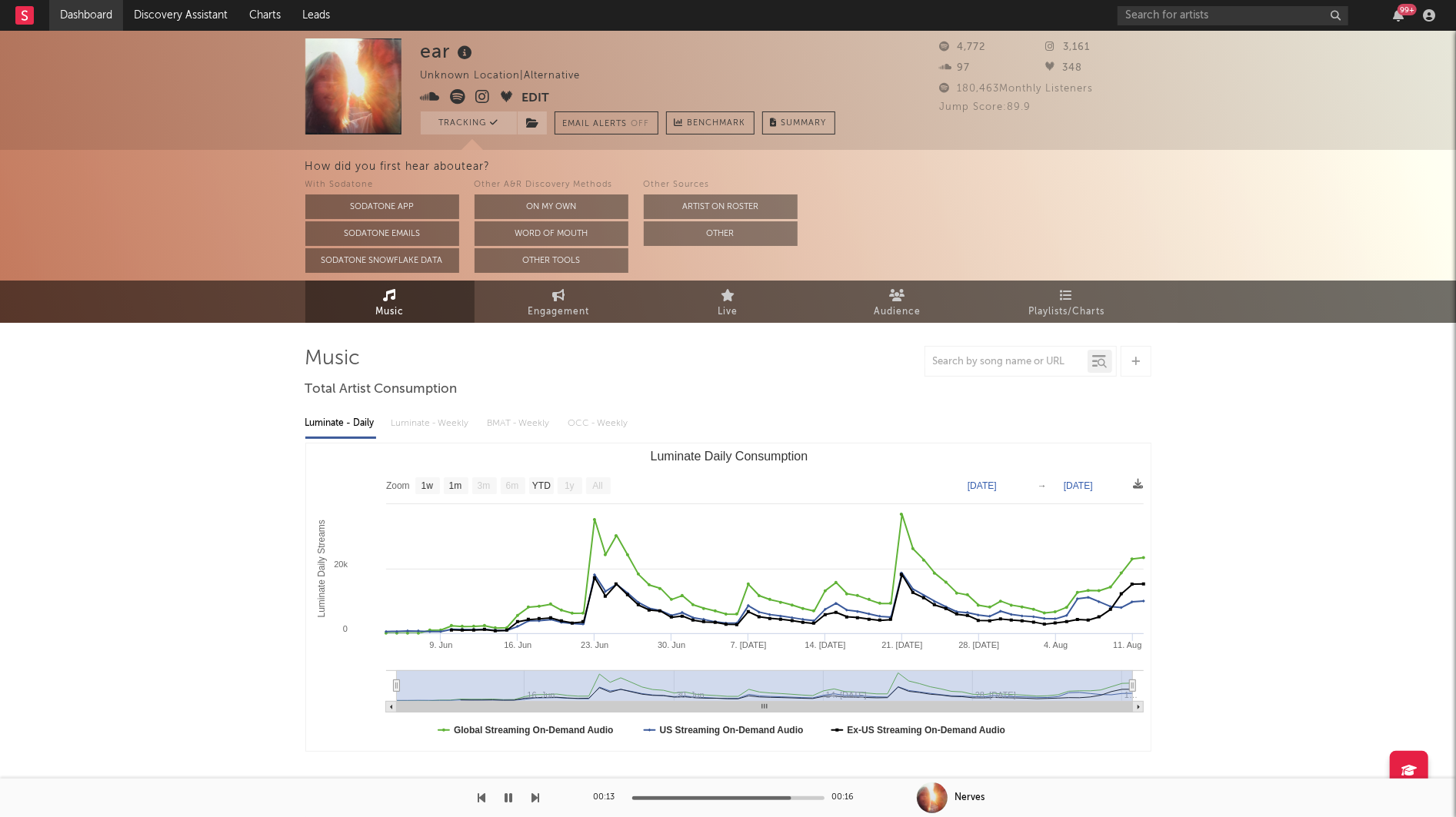
click at [98, 12] on link "Dashboard" at bounding box center [86, 15] width 74 height 31
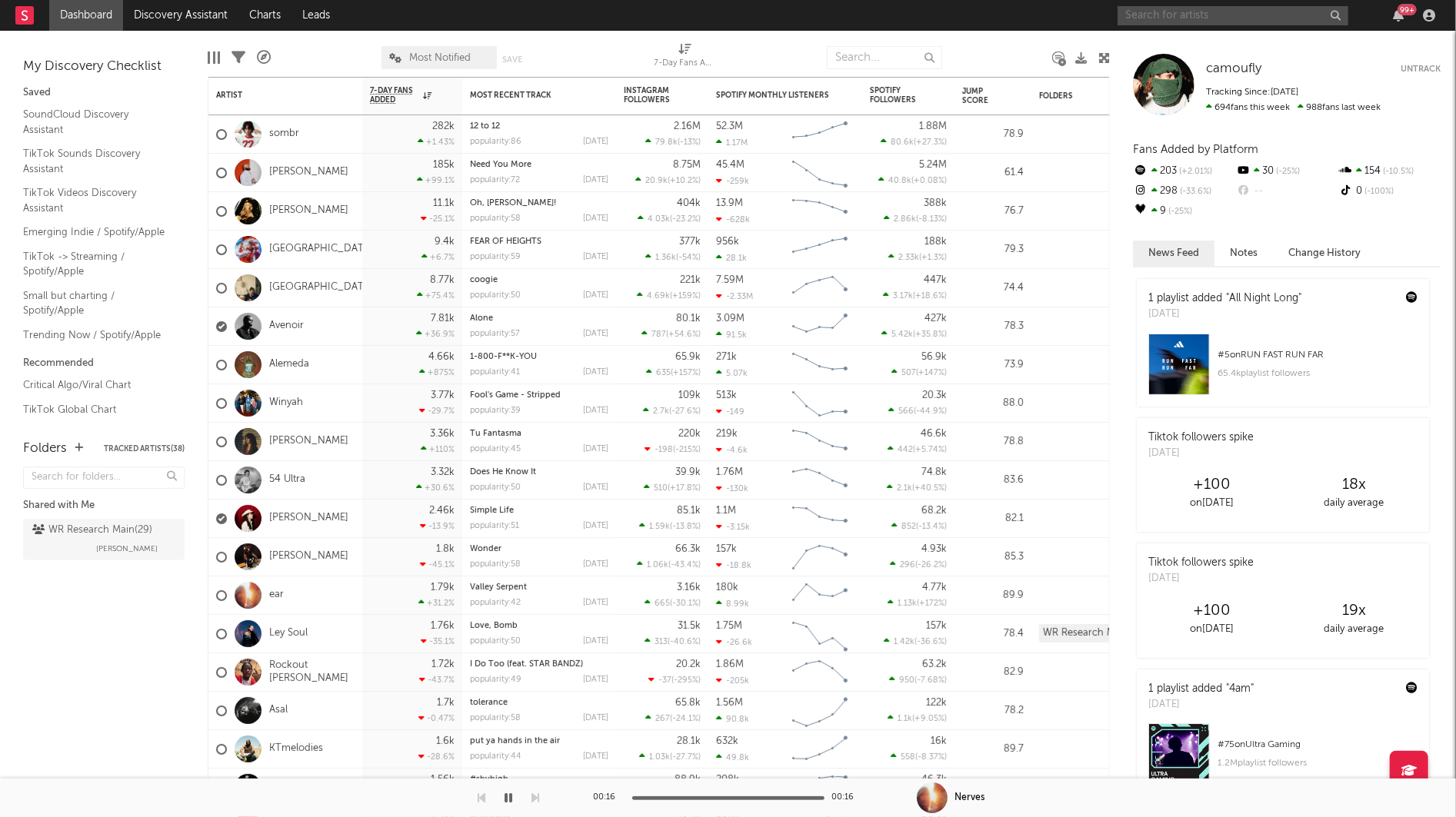
click at [1167, 15] on input "text" at bounding box center [1232, 15] width 230 height 20
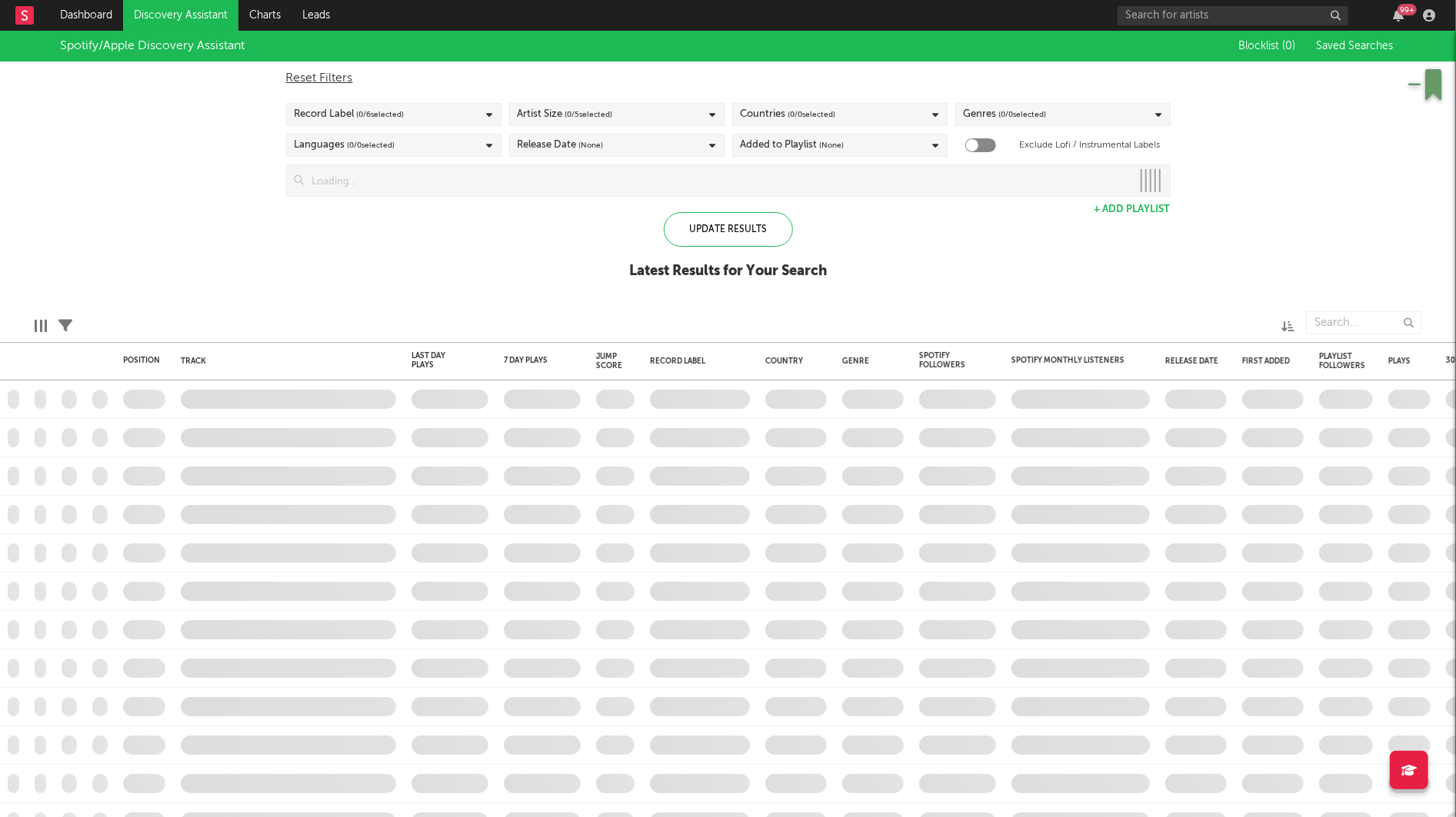
checkbox input "true"
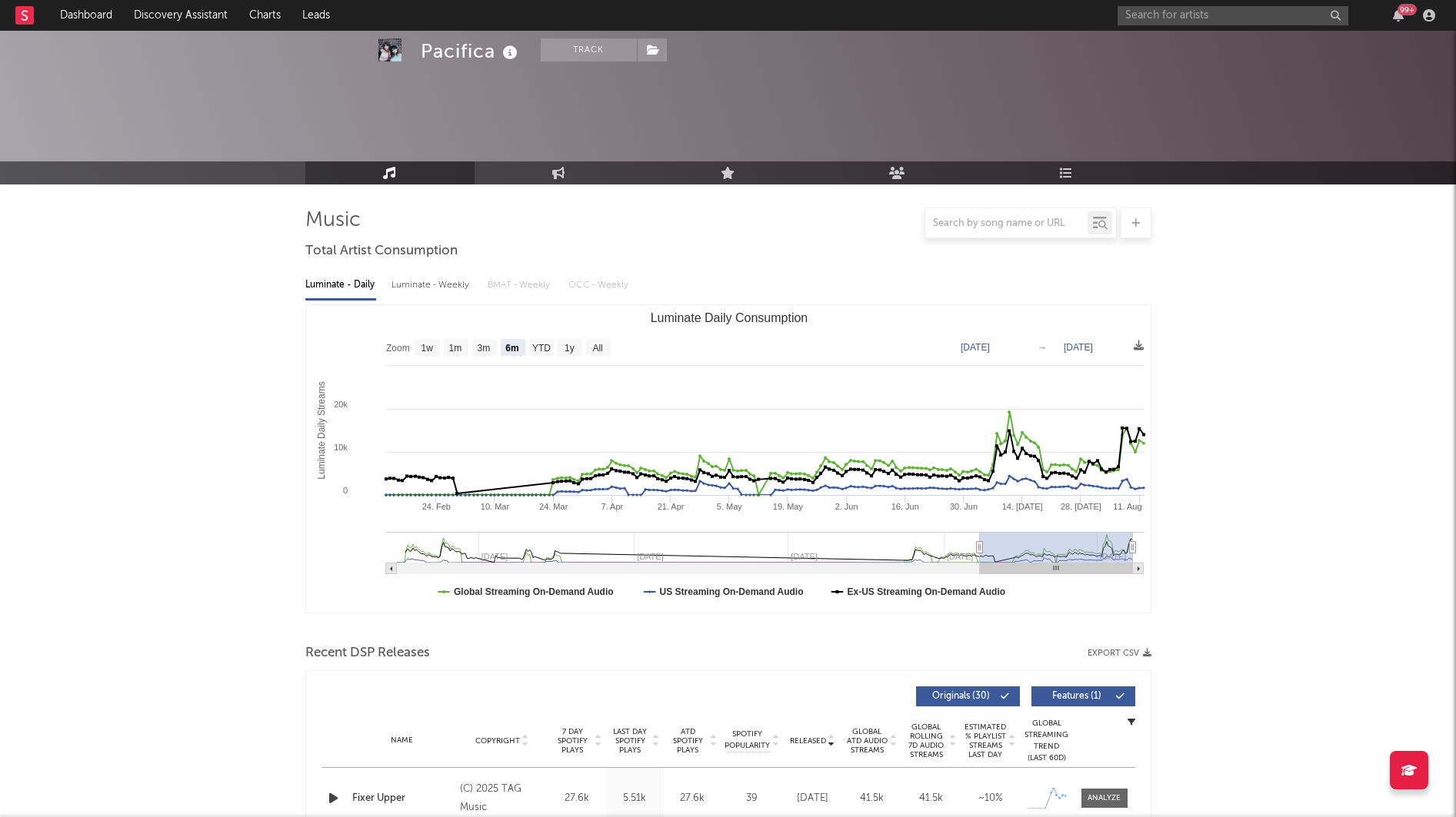
select select "6m"
